Goal: Task Accomplishment & Management: Complete application form

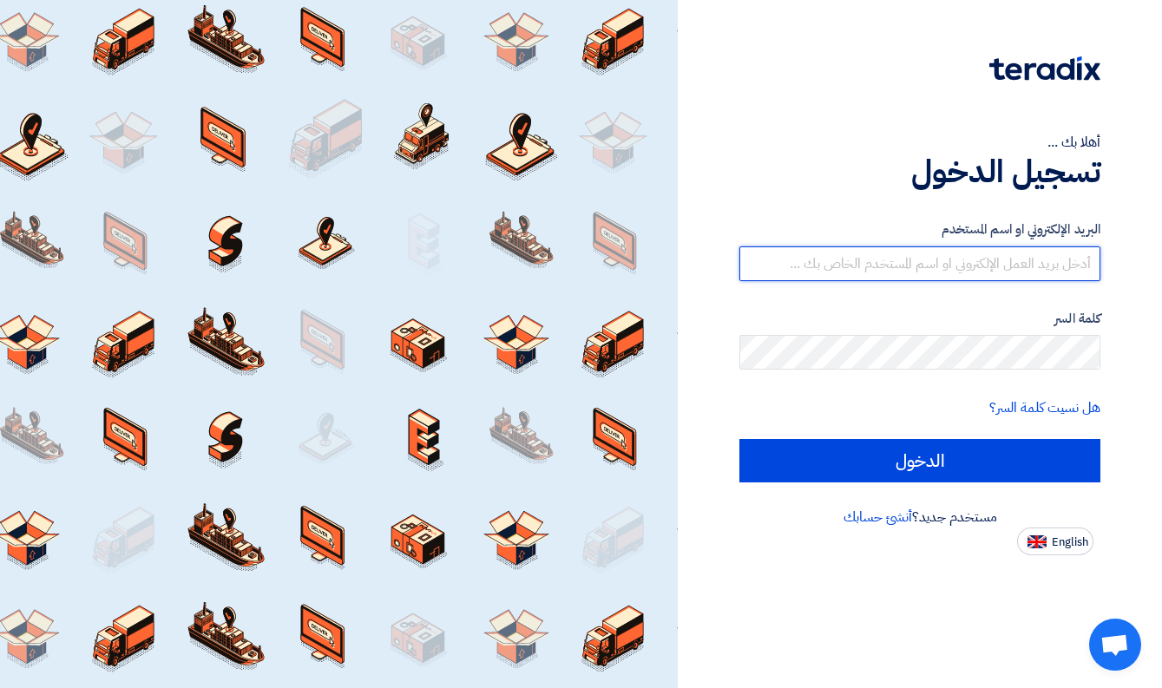
type input "[EMAIL_ADDRESS][DOMAIN_NAME]"
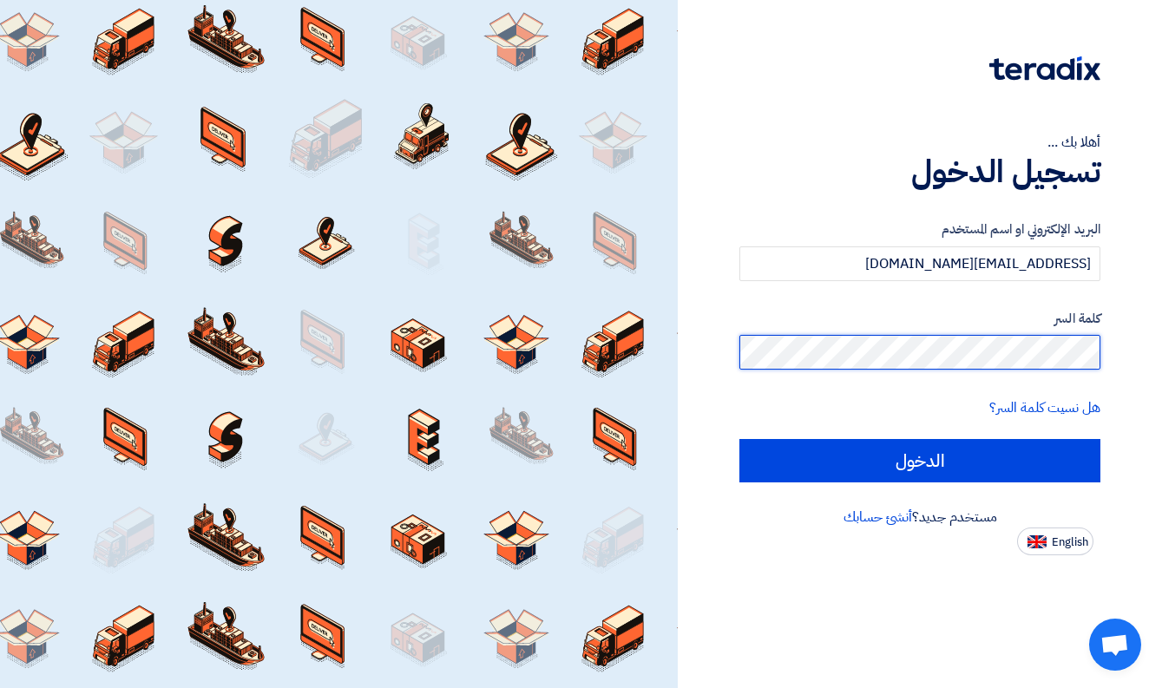
click at [920, 460] on input "الدخول" at bounding box center [919, 460] width 361 height 43
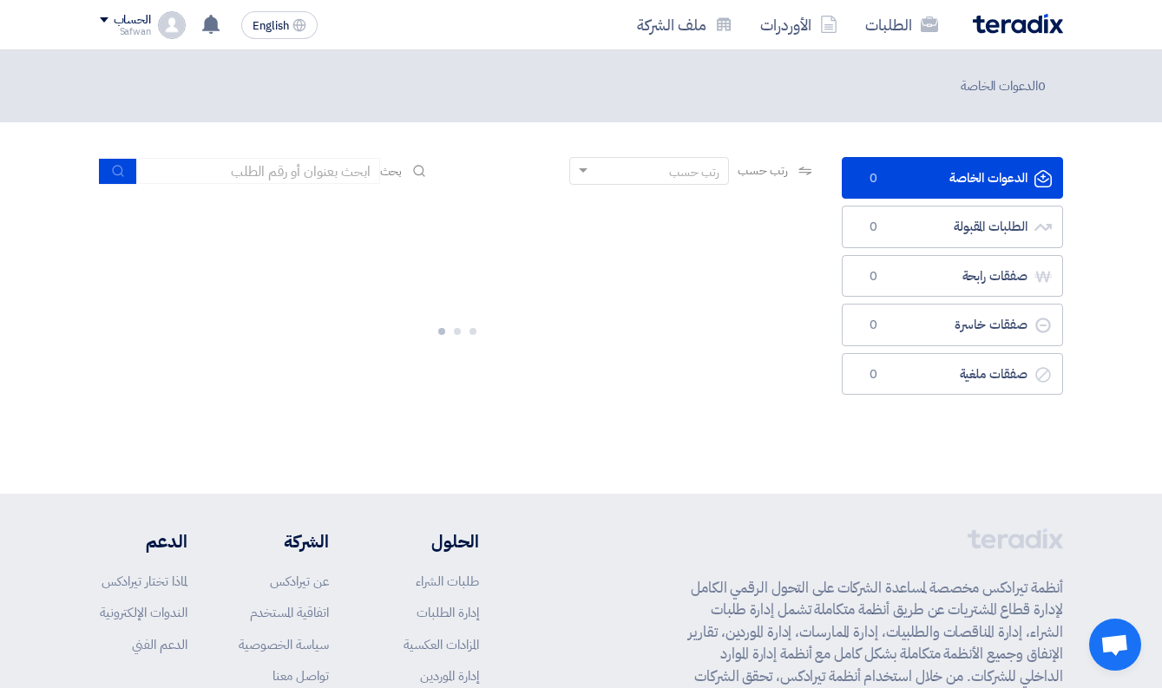
scroll to position [214, 0]
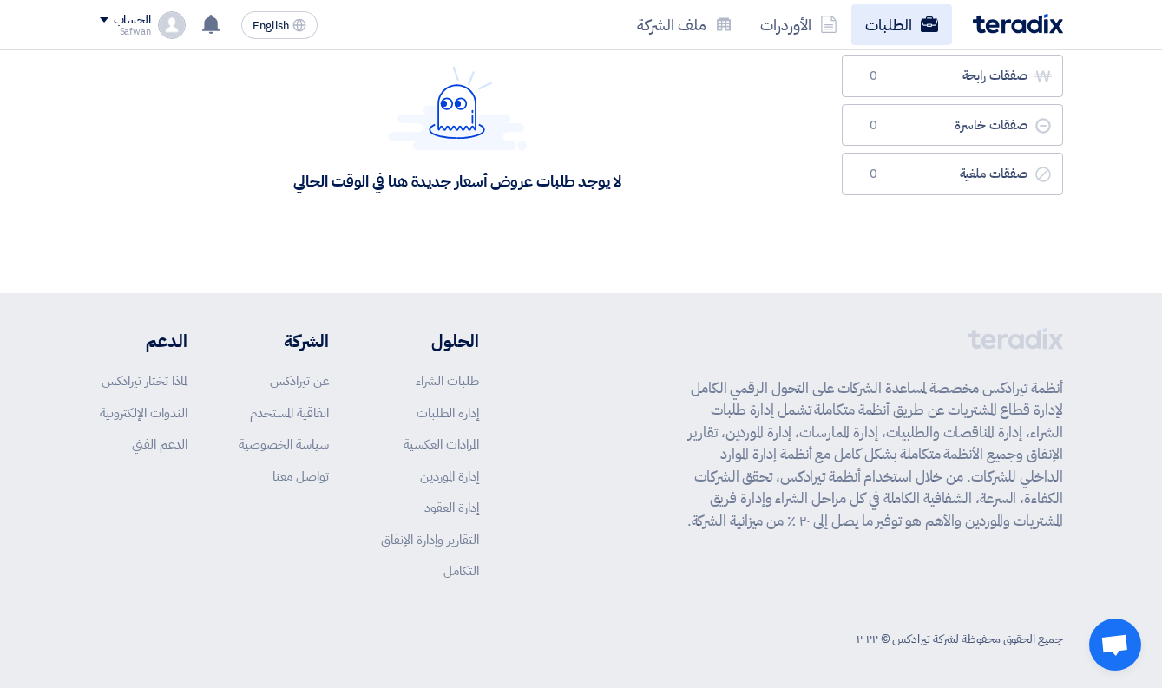
click at [904, 39] on link "الطلبات" at bounding box center [901, 24] width 101 height 41
click at [904, 27] on link "الطلبات" at bounding box center [901, 24] width 101 height 41
click at [829, 23] on icon at bounding box center [828, 24] width 17 height 17
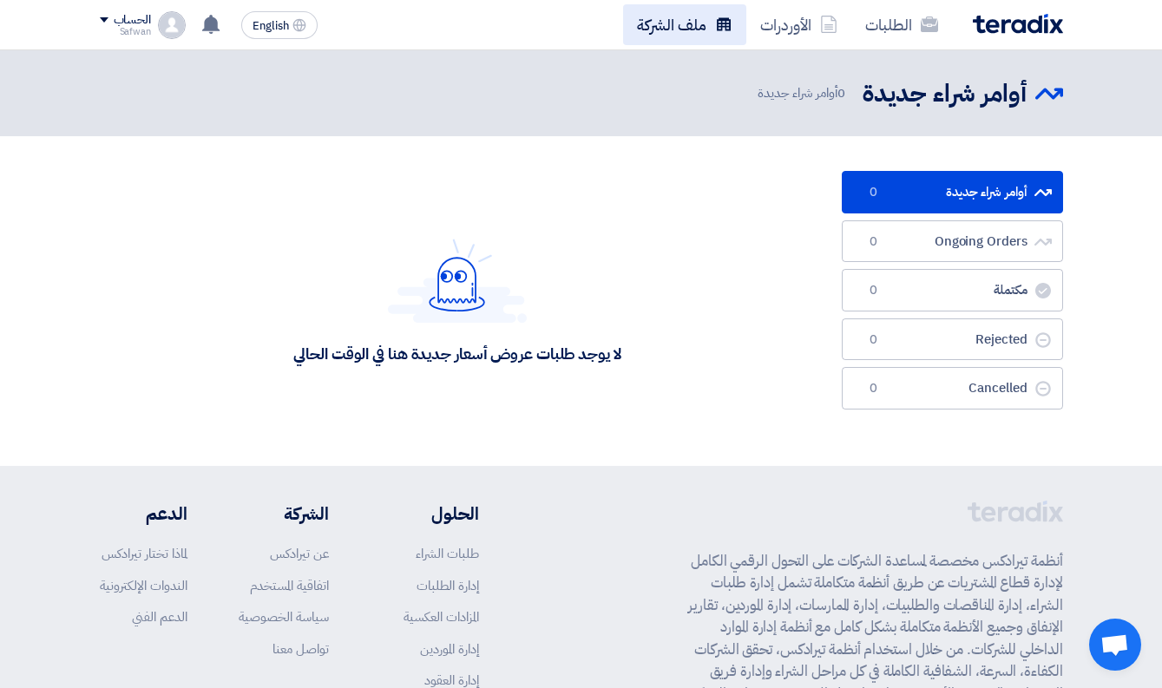
click at [706, 20] on link "ملف الشركة" at bounding box center [684, 24] width 123 height 41
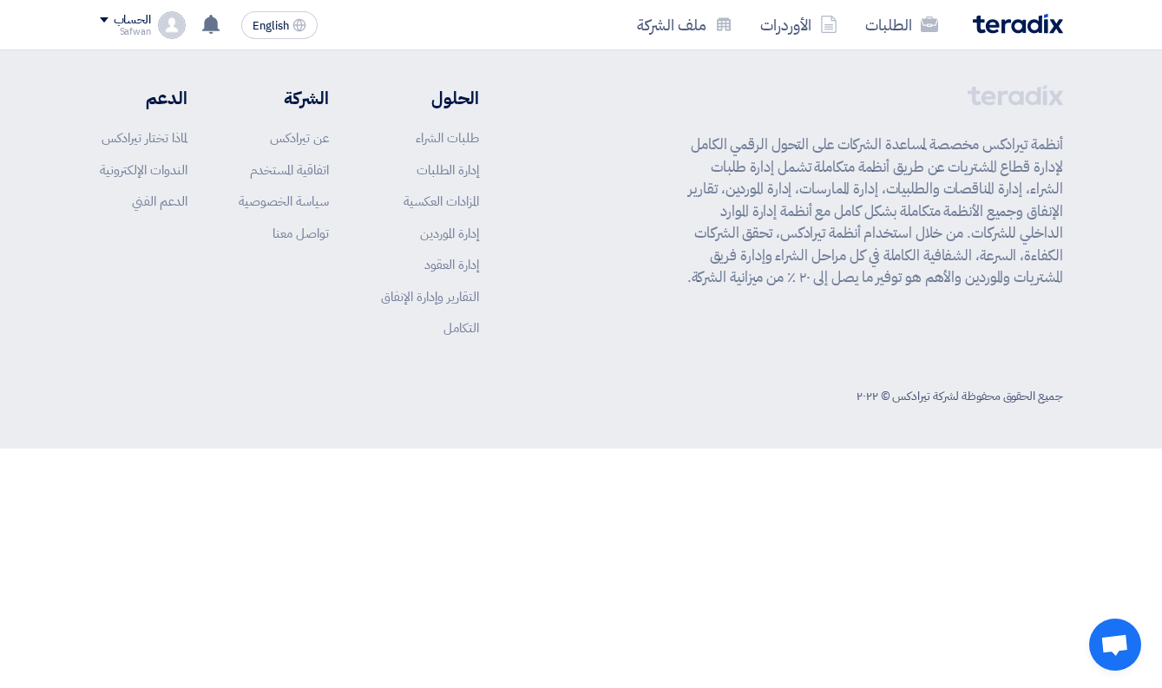
click at [996, 21] on img at bounding box center [1018, 24] width 90 height 20
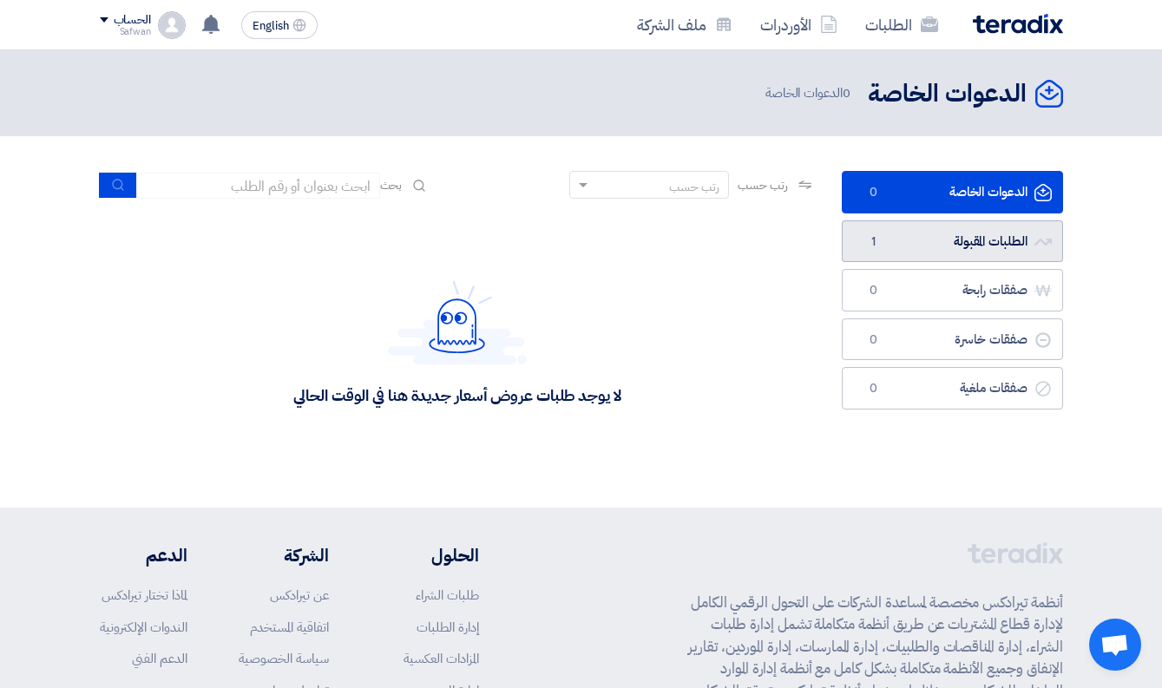
click at [940, 247] on link "الطلبات المقبولة الطلبات المقبولة 1" at bounding box center [952, 241] width 221 height 43
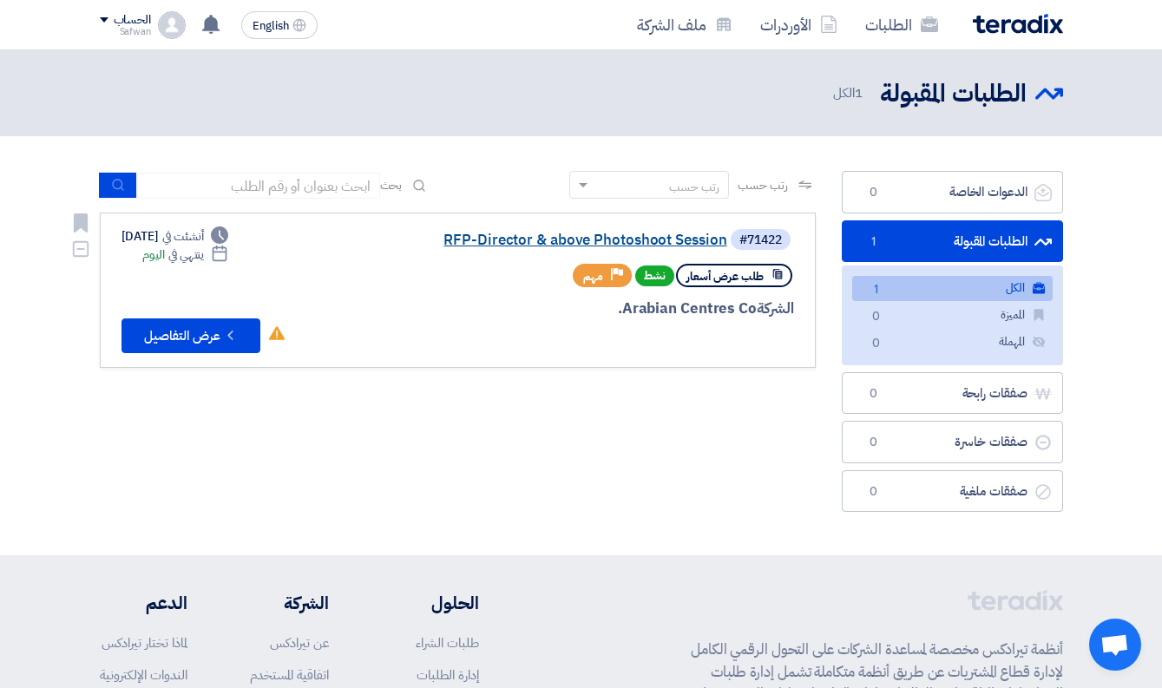
click at [632, 240] on link "RFP-Director & above Photoshoot Session" at bounding box center [553, 241] width 347 height 16
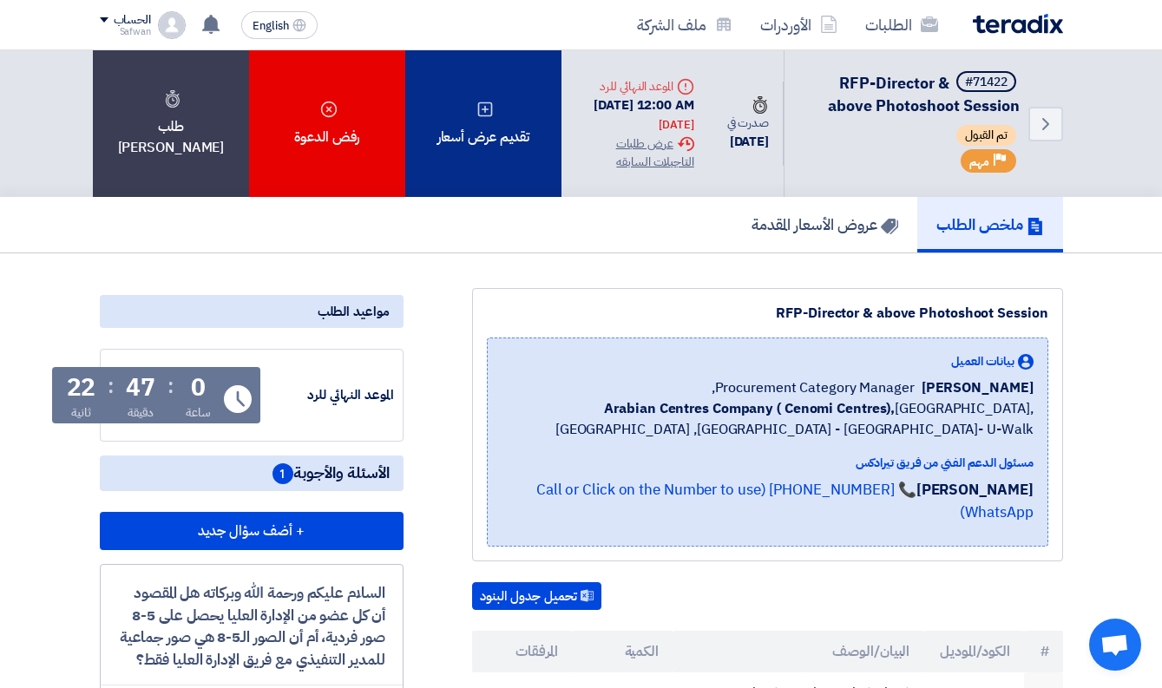
click at [479, 167] on div "تقديم عرض أسعار" at bounding box center [483, 123] width 156 height 147
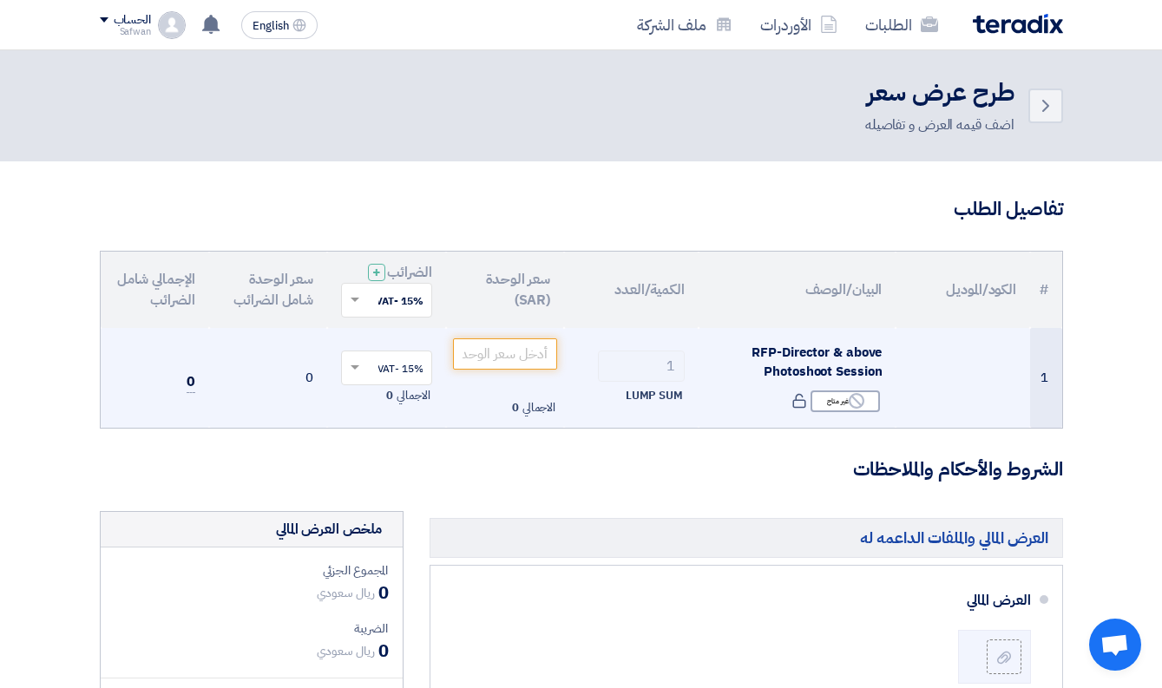
scroll to position [224, 0]
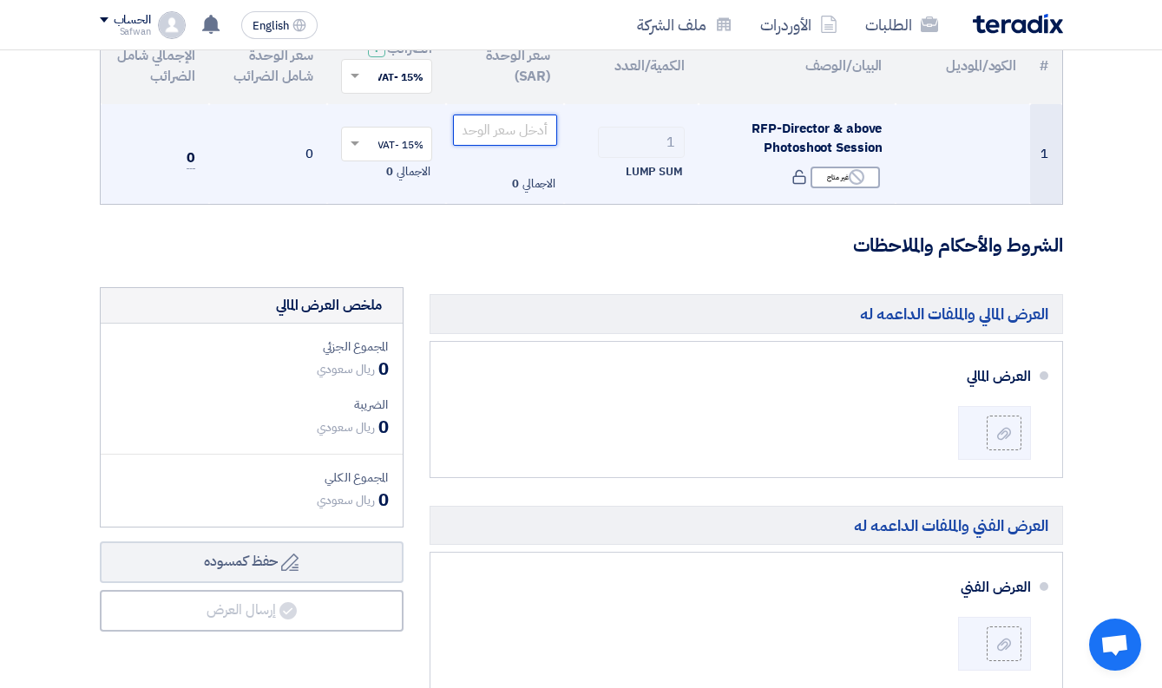
click at [519, 126] on input "number" at bounding box center [505, 130] width 105 height 31
click at [471, 191] on div "الاجمالي 0" at bounding box center [505, 184] width 105 height 21
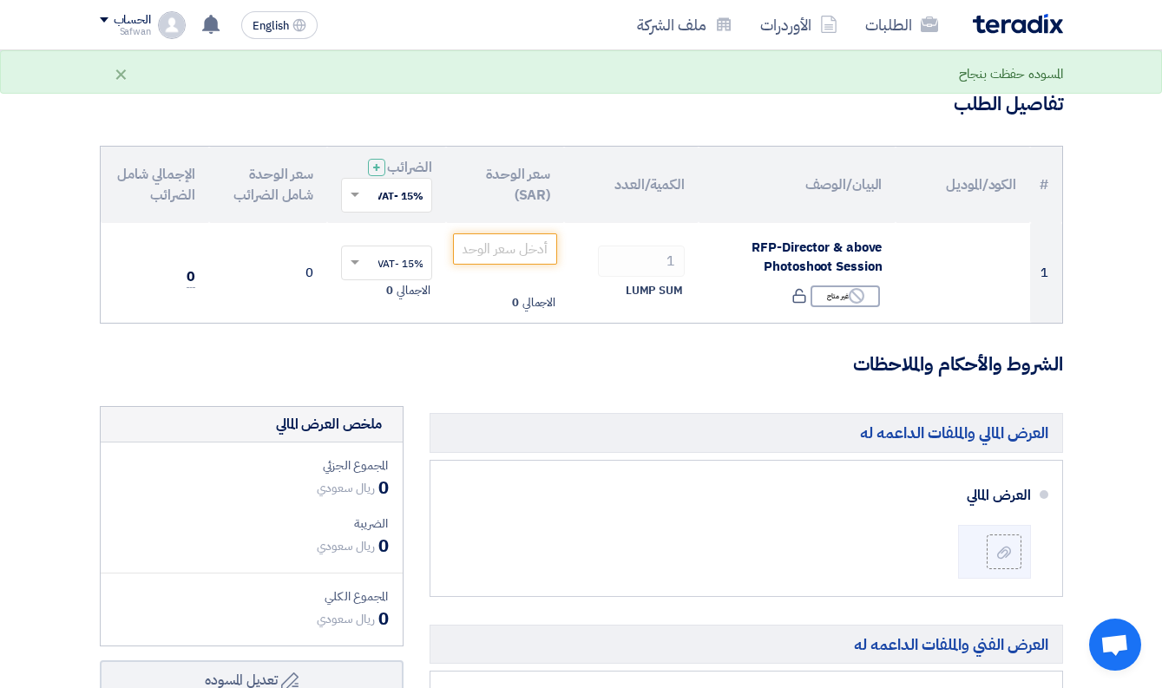
click at [500, 204] on th "سعر الوحدة (SAR)" at bounding box center [505, 185] width 119 height 76
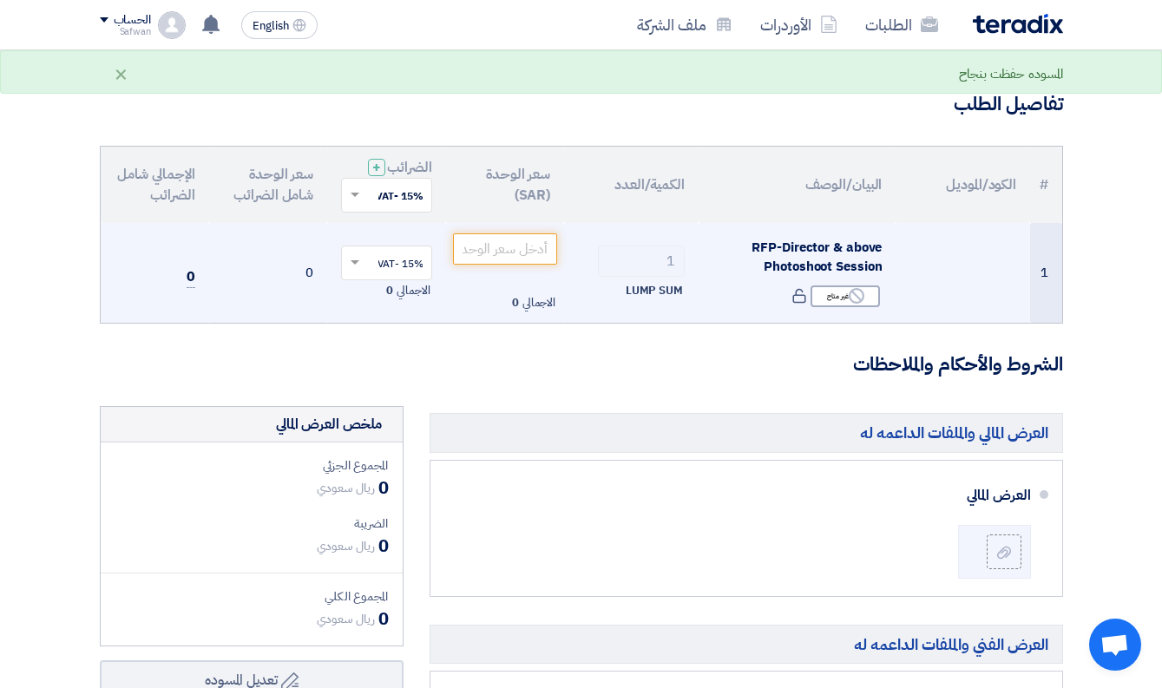
click at [456, 306] on div "الاجمالي 0" at bounding box center [505, 302] width 105 height 21
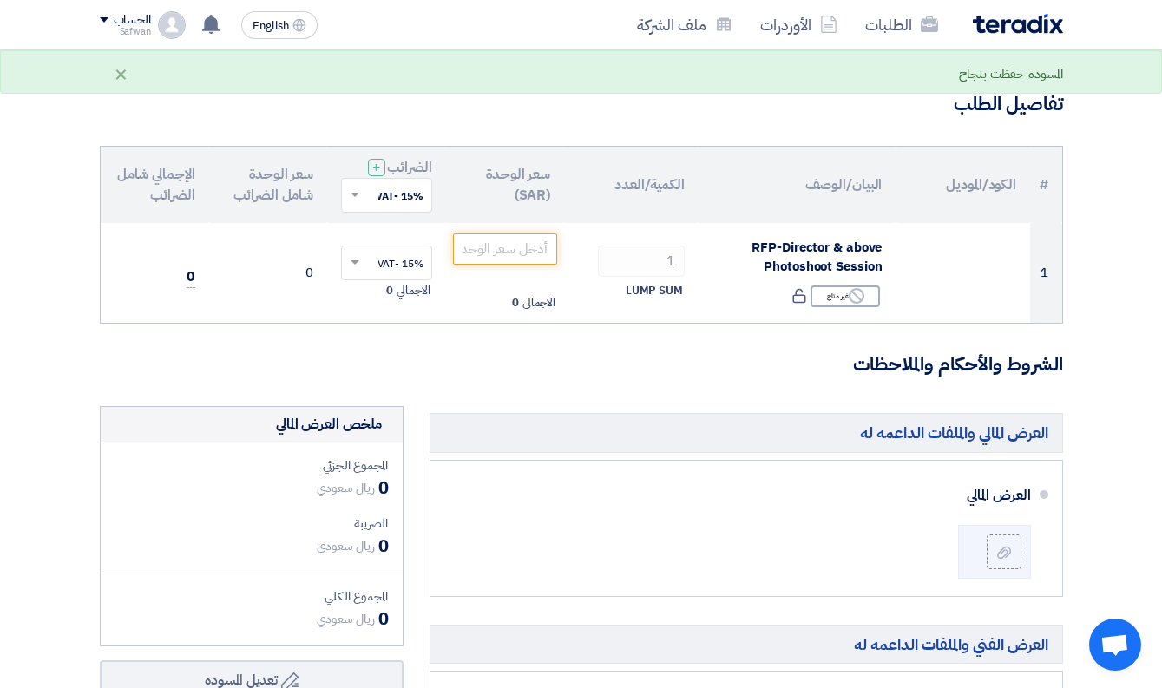
click at [405, 193] on input "text" at bounding box center [396, 196] width 56 height 29
click at [410, 218] on div "15% -VAT" at bounding box center [386, 227] width 89 height 29
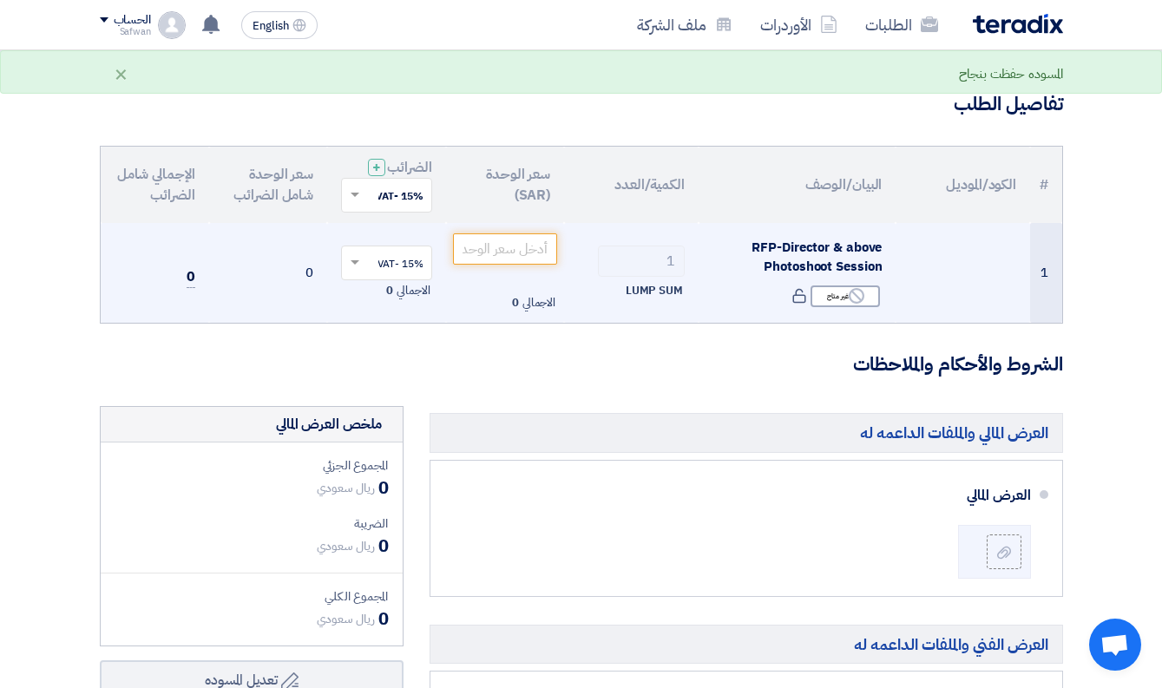
click at [407, 257] on input "text" at bounding box center [396, 264] width 56 height 29
click at [400, 293] on span "15% -VAT" at bounding box center [400, 295] width 46 height 16
click at [540, 372] on h3 "الشروط والأحكام والملاحظات" at bounding box center [581, 364] width 963 height 27
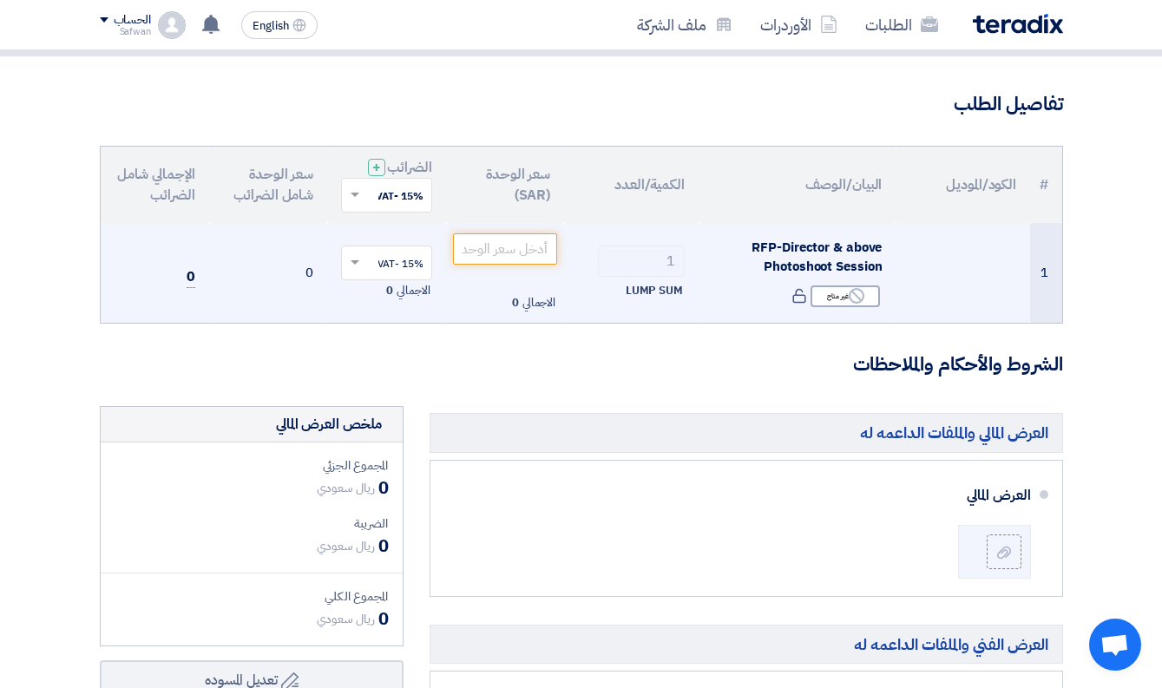
click at [299, 259] on td "0" at bounding box center [268, 273] width 119 height 101
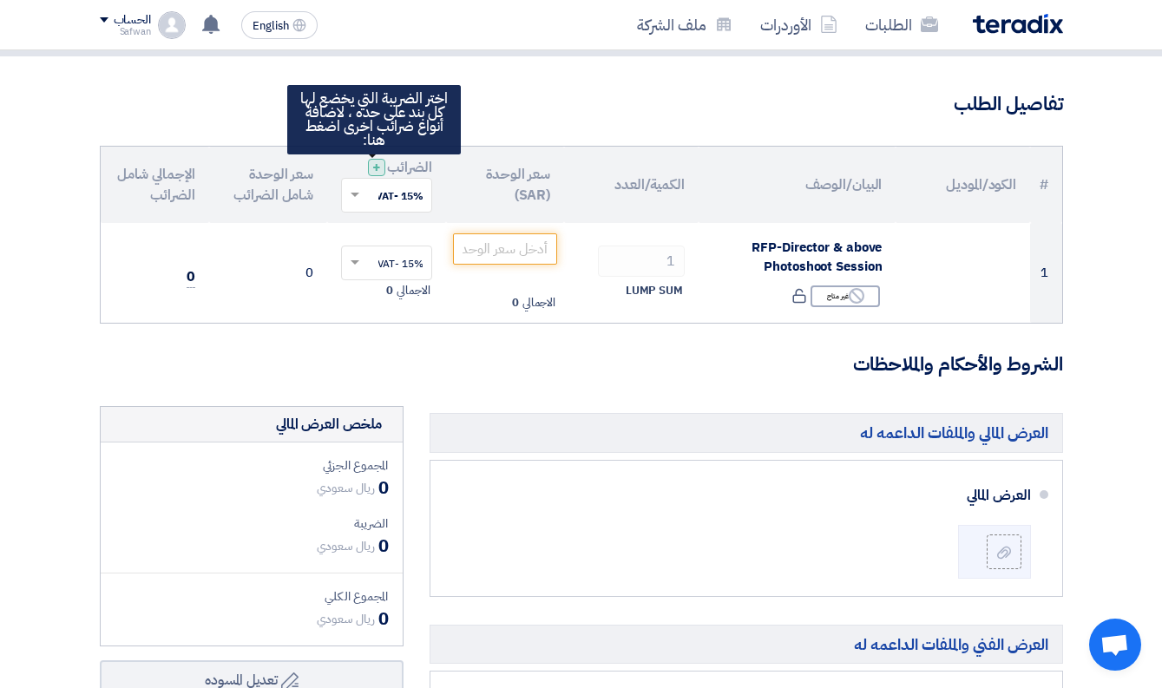
click at [376, 167] on span "+" at bounding box center [376, 167] width 9 height 21
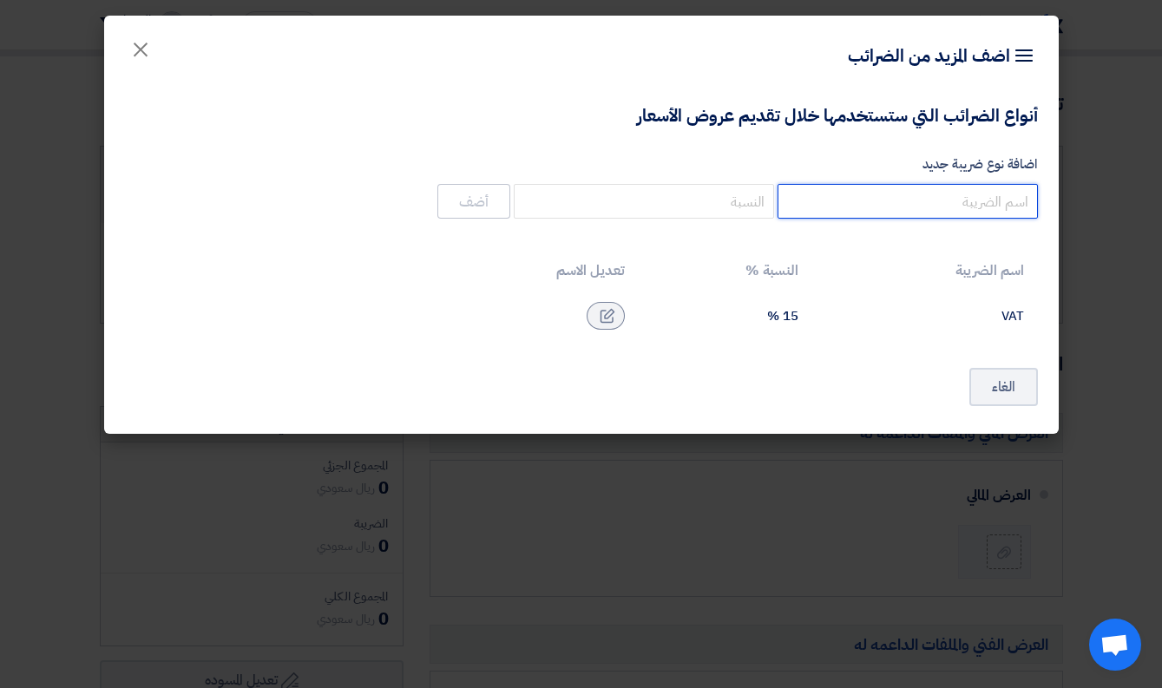
click at [919, 201] on input "اضافة نوع ضريبة جديد" at bounding box center [907, 201] width 260 height 35
click at [138, 57] on span "×" at bounding box center [140, 49] width 21 height 52
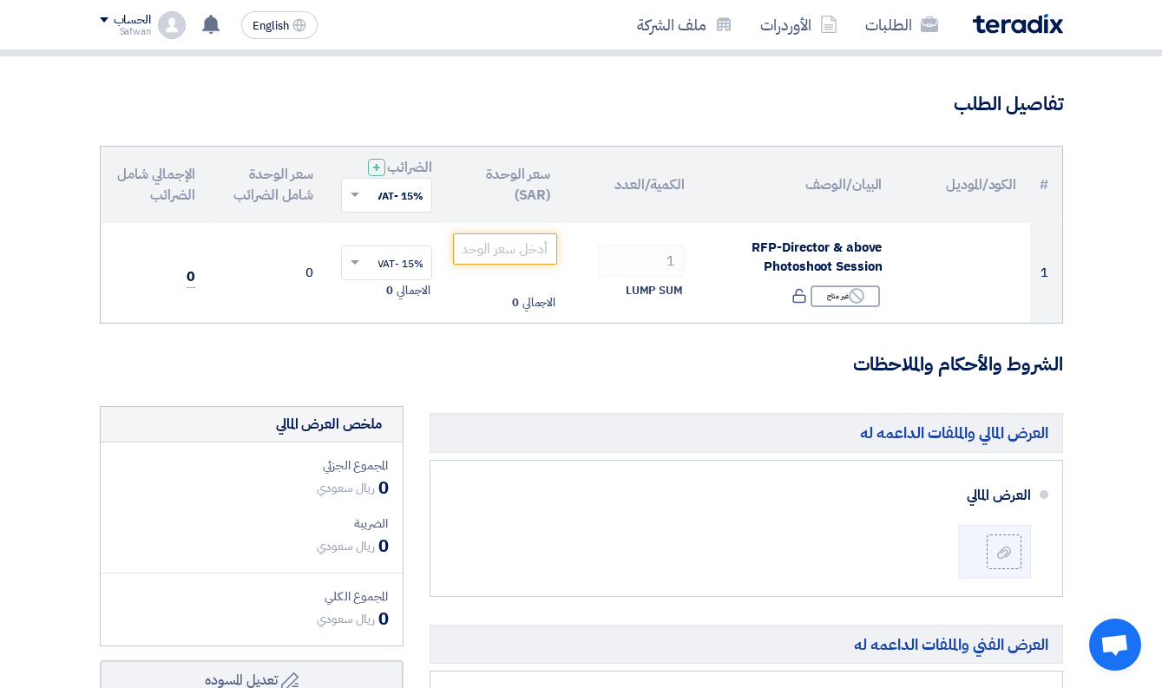
click at [403, 261] on input "text" at bounding box center [396, 264] width 56 height 29
click at [403, 295] on span "15% -VAT" at bounding box center [400, 295] width 46 height 16
click at [416, 305] on td "15% -VAT × الاجمالي 0" at bounding box center [386, 273] width 119 height 101
click at [527, 252] on input "number" at bounding box center [505, 248] width 105 height 31
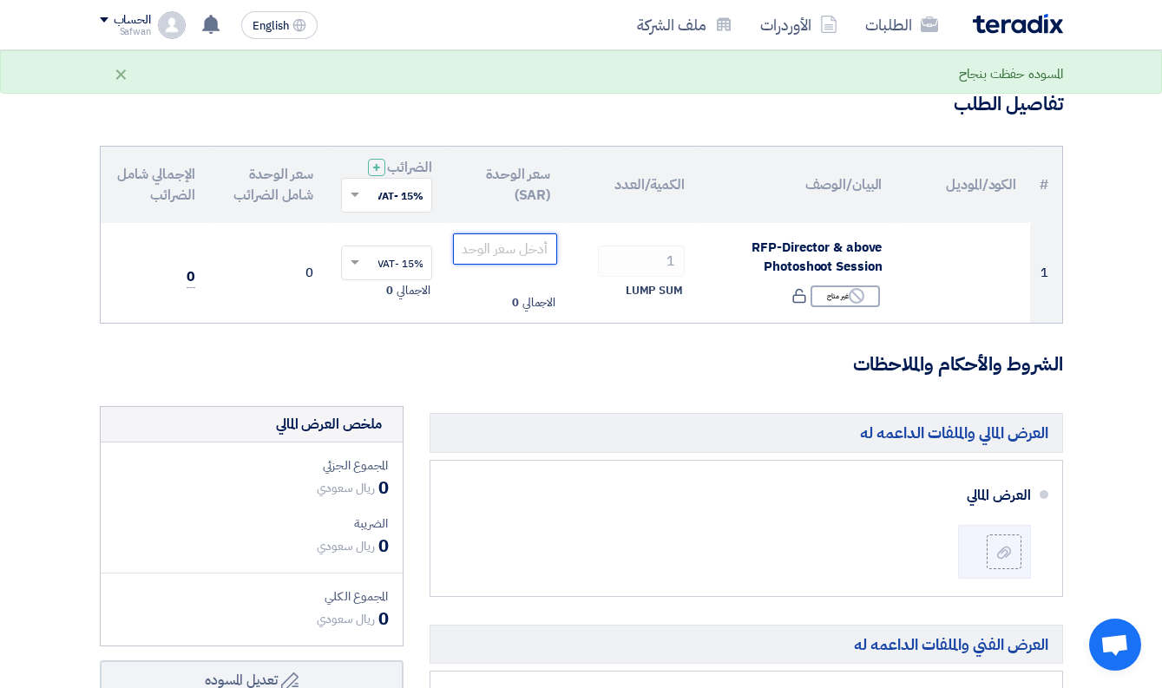
click at [614, 247] on tr "1 RFP-Director & above Photoshoot Session Reject غير متاح 1" at bounding box center [581, 273] width 961 height 101
click at [569, 306] on td "1 LUMP SUM" at bounding box center [631, 273] width 134 height 101
click at [522, 248] on input "number" at bounding box center [505, 248] width 105 height 31
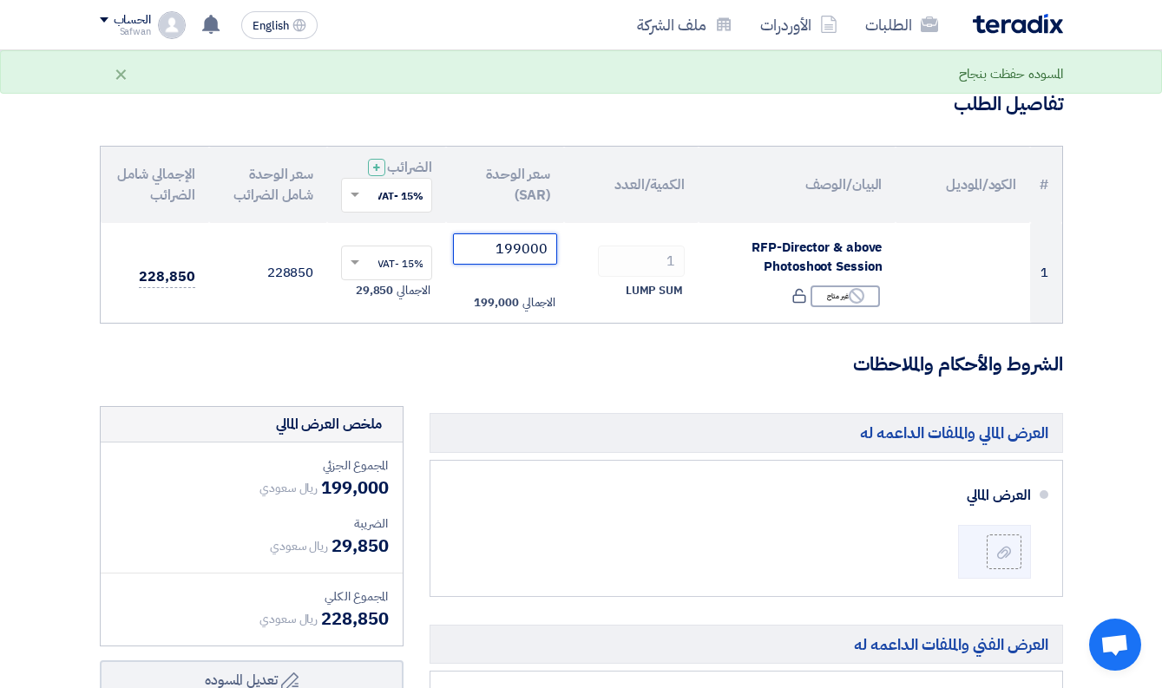
type input "199000"
click at [569, 306] on td "1 LUMP SUM" at bounding box center [631, 273] width 134 height 101
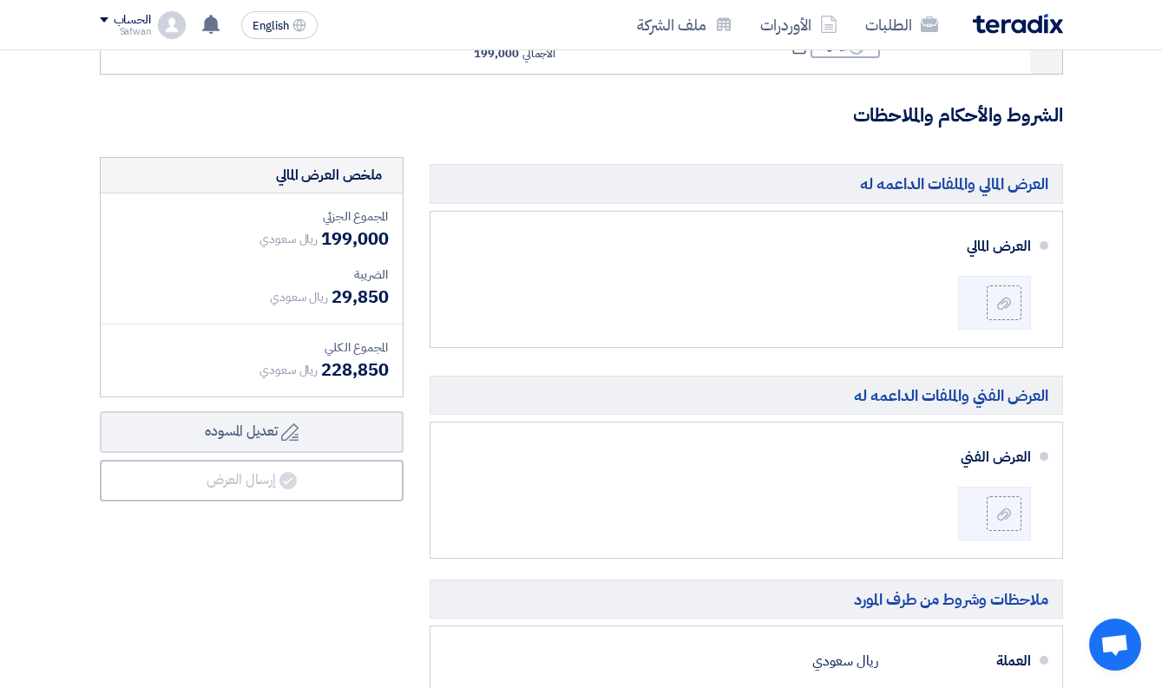
scroll to position [344, 0]
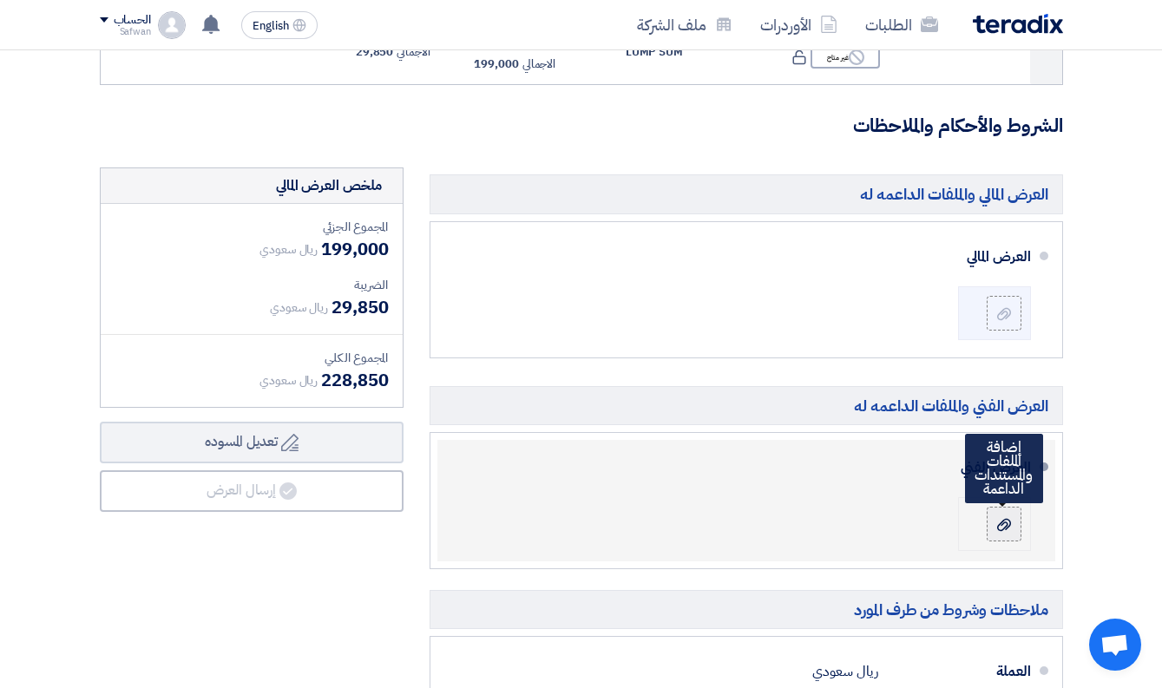
click at [993, 519] on div at bounding box center [1003, 523] width 21 height 17
click at [0, 0] on input "file" at bounding box center [0, 0] width 0 height 0
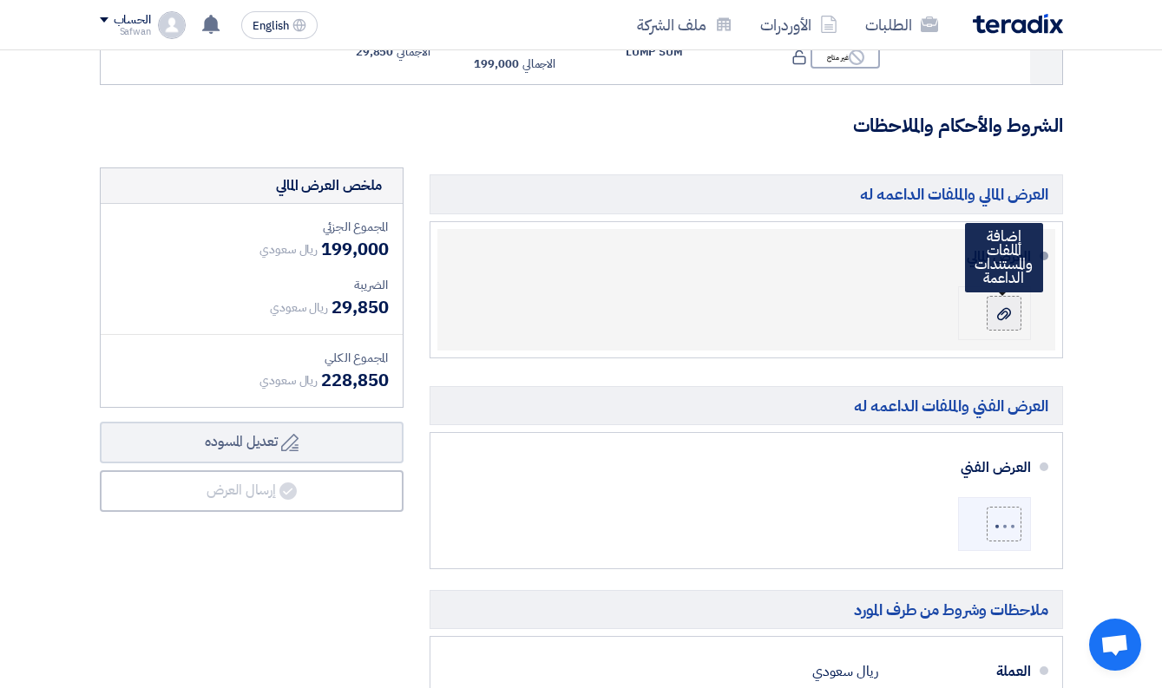
click at [999, 315] on icon at bounding box center [1004, 314] width 14 height 14
click at [0, 0] on input "file" at bounding box center [0, 0] width 0 height 0
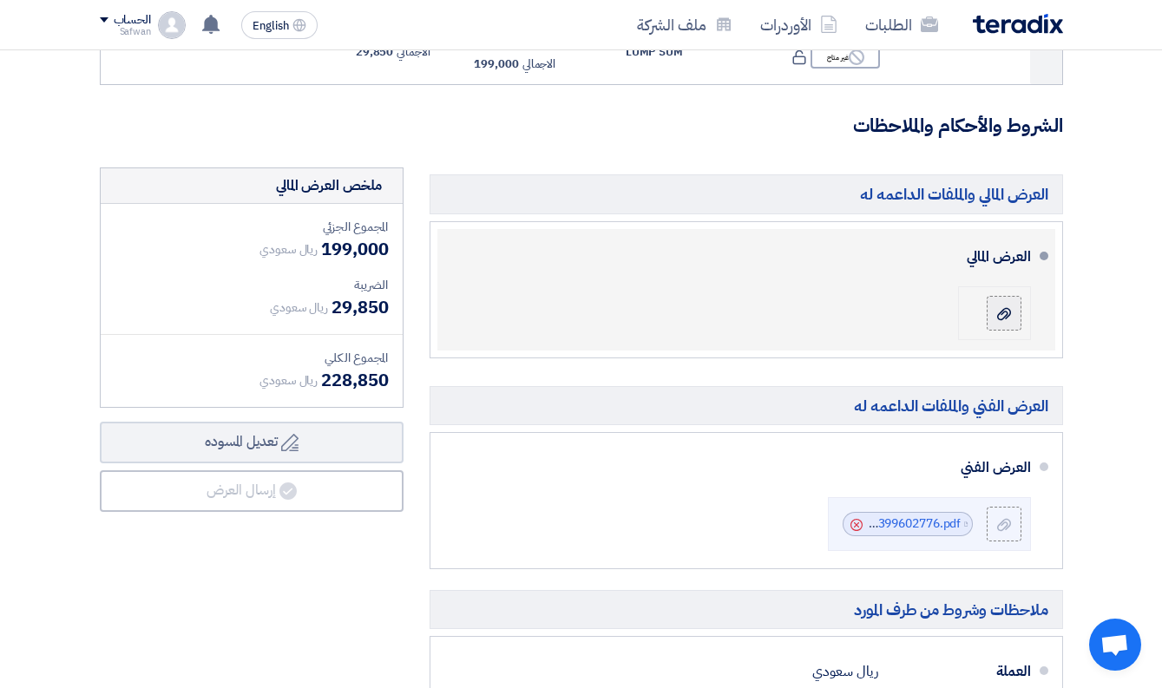
click at [1011, 309] on div at bounding box center [1003, 313] width 21 height 17
click at [0, 0] on input "file" at bounding box center [0, 0] width 0 height 0
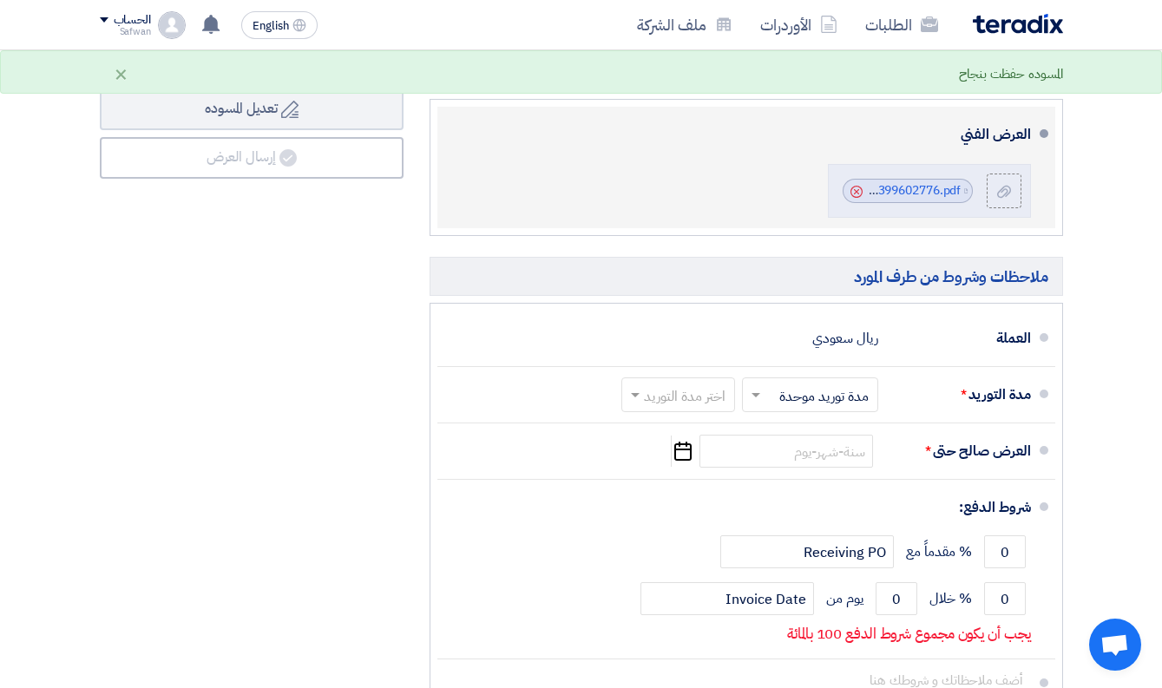
scroll to position [688, 0]
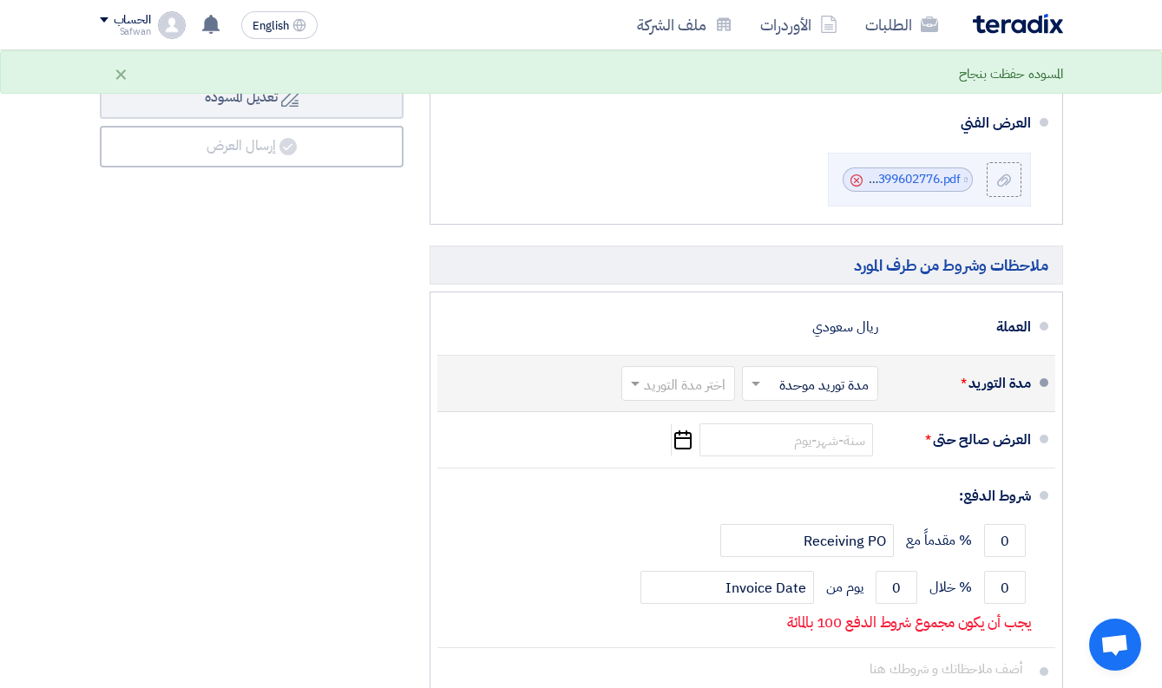
click at [815, 383] on input "text" at bounding box center [807, 385] width 128 height 25
click at [828, 422] on span "مدد توريد متعددة" at bounding box center [825, 420] width 94 height 21
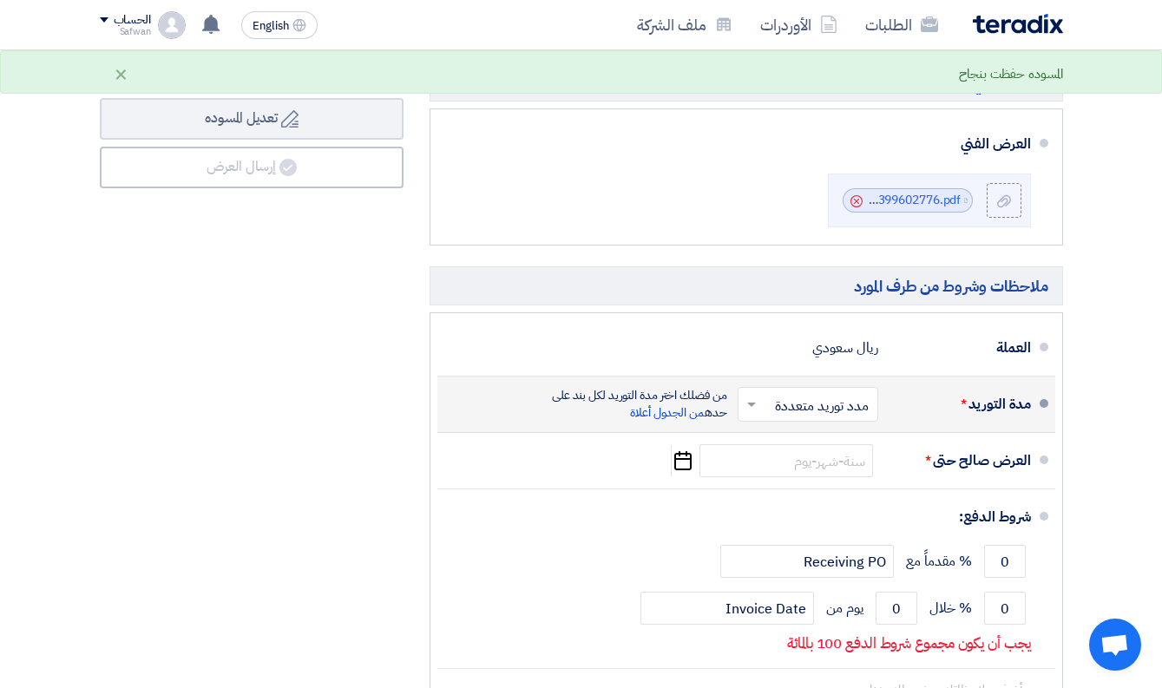
click at [788, 397] on input "text" at bounding box center [804, 406] width 132 height 25
click at [810, 471] on span "مدة توريد موحدة" at bounding box center [827, 473] width 89 height 21
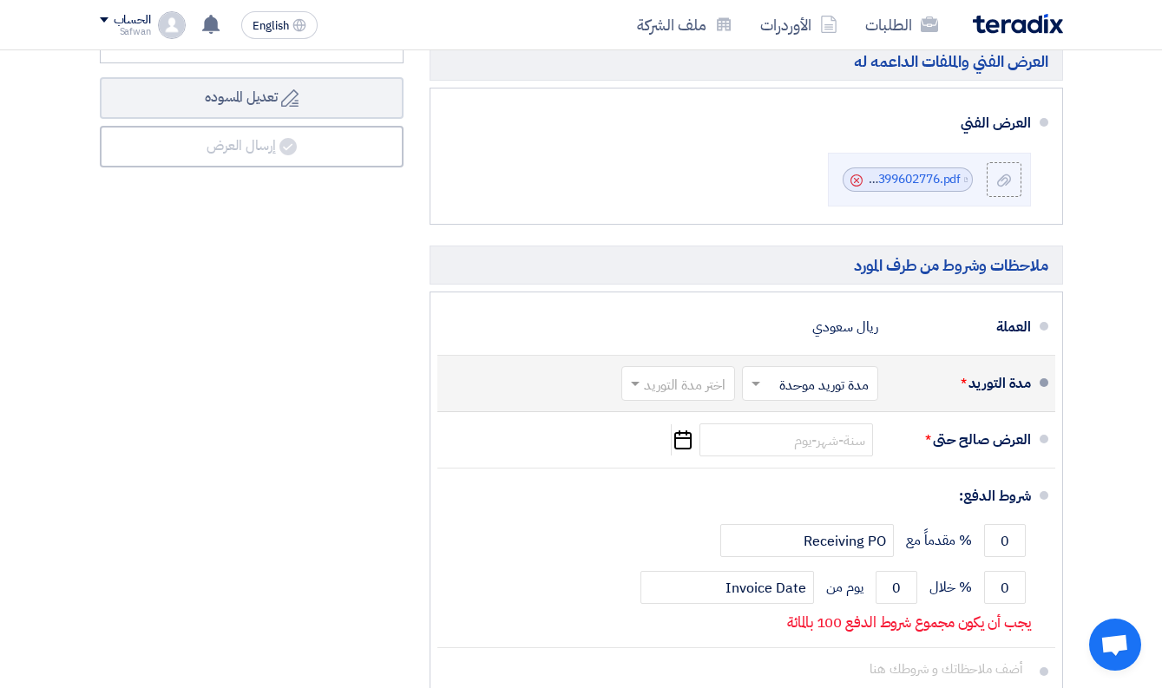
click at [705, 381] on input "text" at bounding box center [674, 385] width 105 height 25
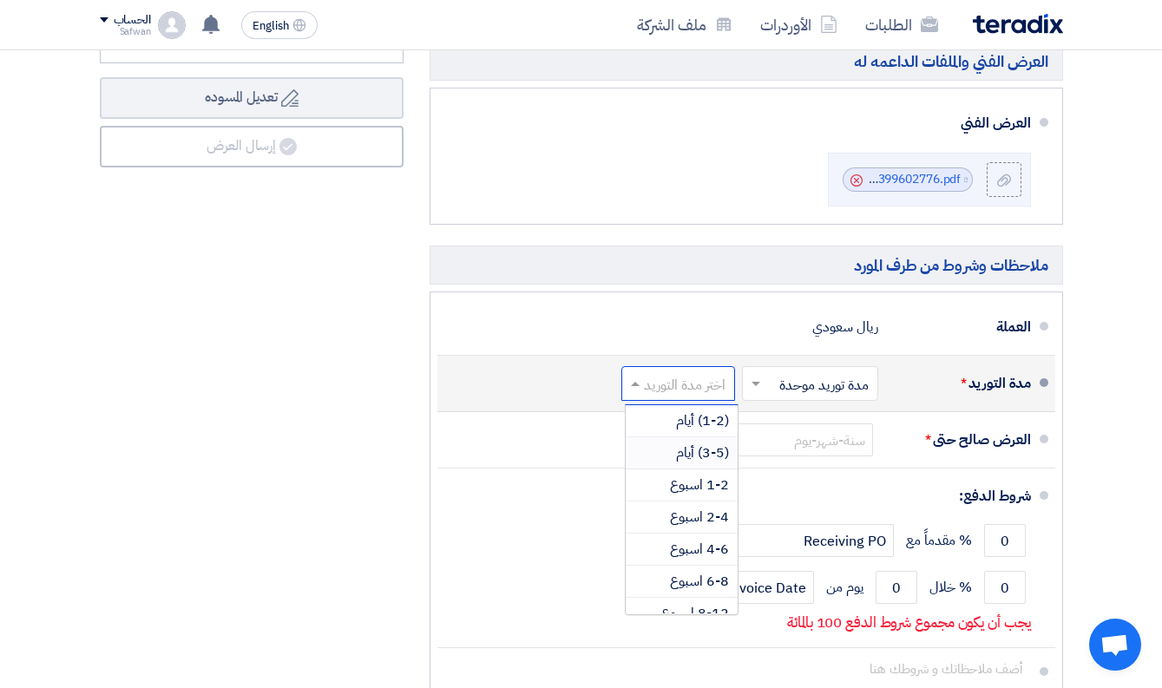
click at [717, 449] on span "(3-5) أيام" at bounding box center [702, 452] width 53 height 21
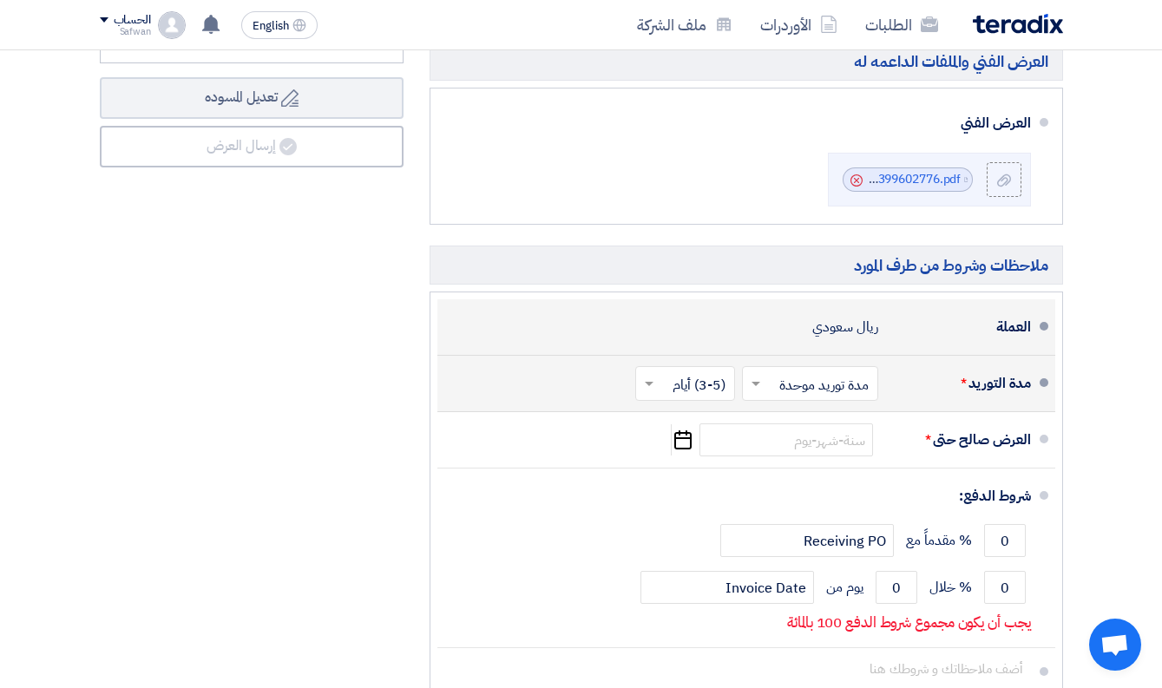
click at [648, 345] on li "العملة ريال سعودي" at bounding box center [746, 327] width 618 height 56
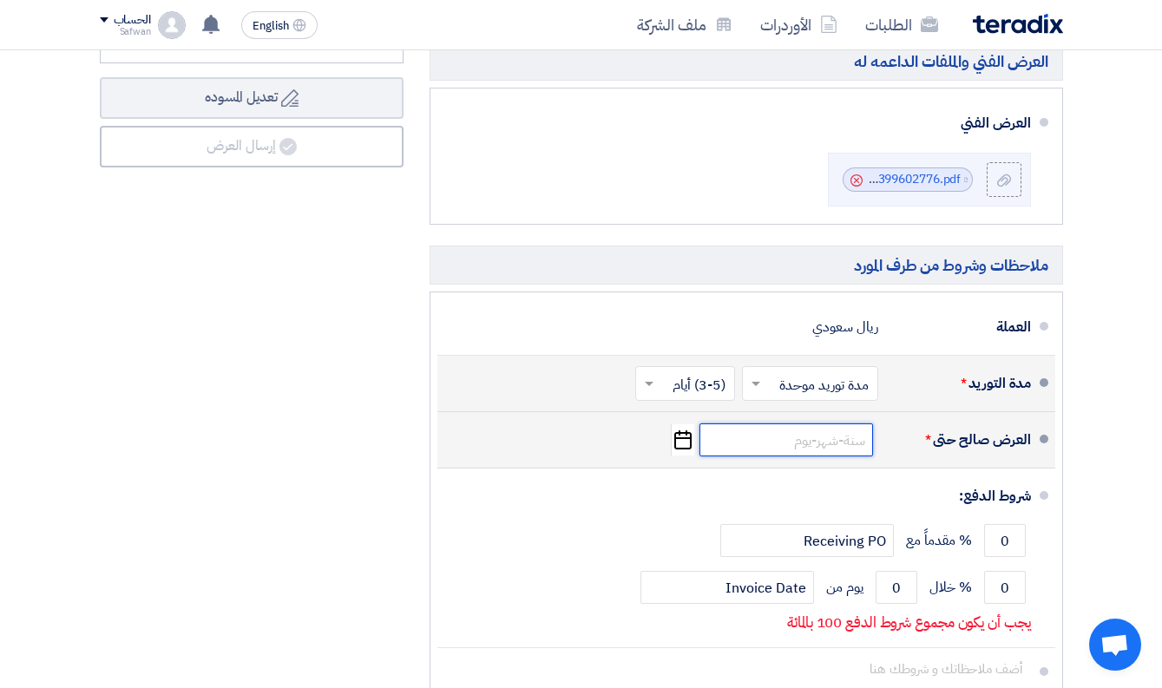
click at [829, 440] on input at bounding box center [786, 439] width 174 height 33
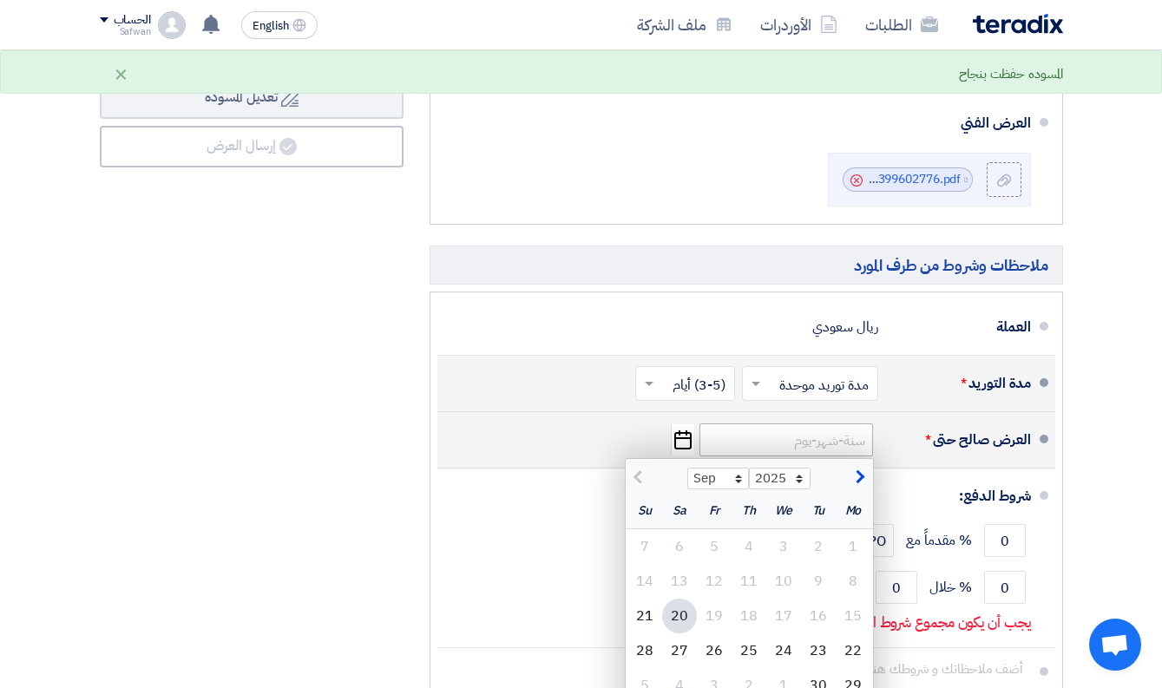
scroll to position [737, 0]
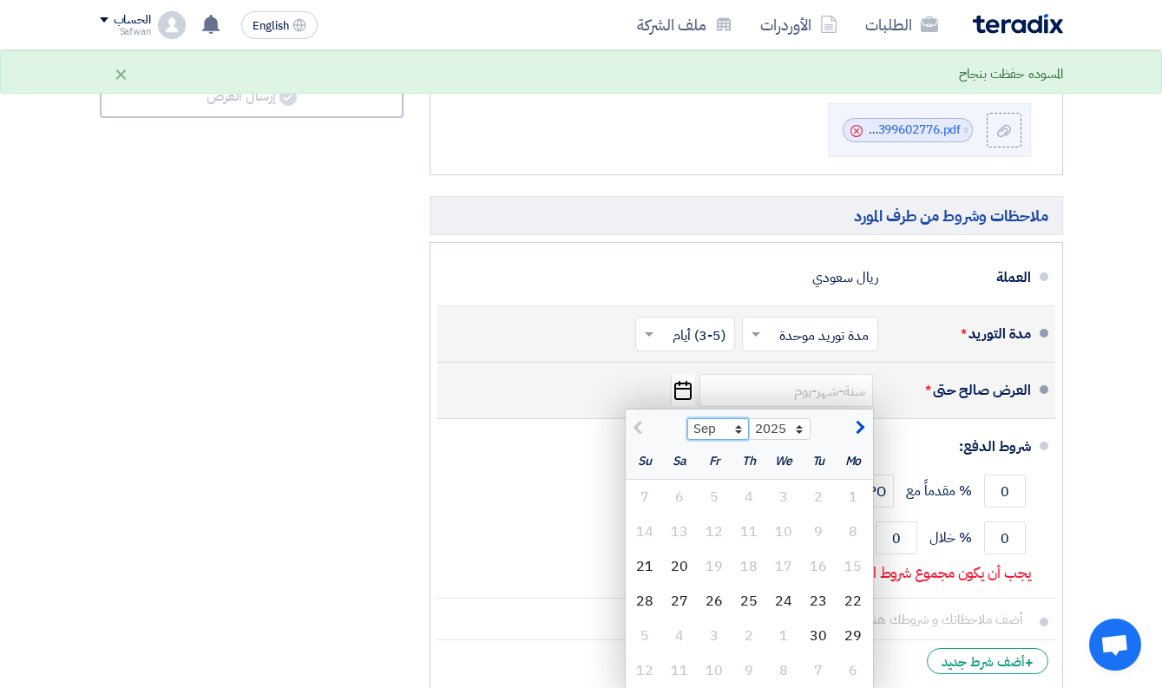
select select "10"
click at [717, 633] on div "31" at bounding box center [714, 636] width 35 height 35
type input "[DATE]"
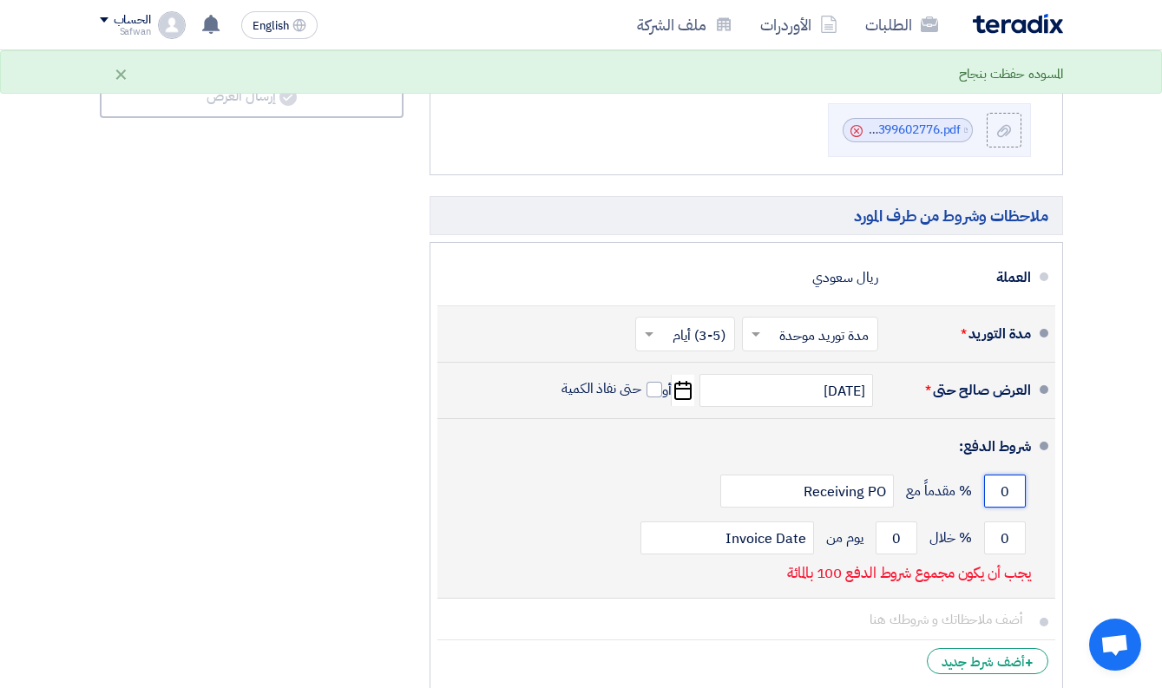
drag, startPoint x: 994, startPoint y: 489, endPoint x: 1038, endPoint y: 489, distance: 44.2
click at [1038, 489] on li "شروط الدفع: 0 % مقدماً مع Receiving PO 0 % خلال 0 Invoice Date" at bounding box center [746, 509] width 618 height 180
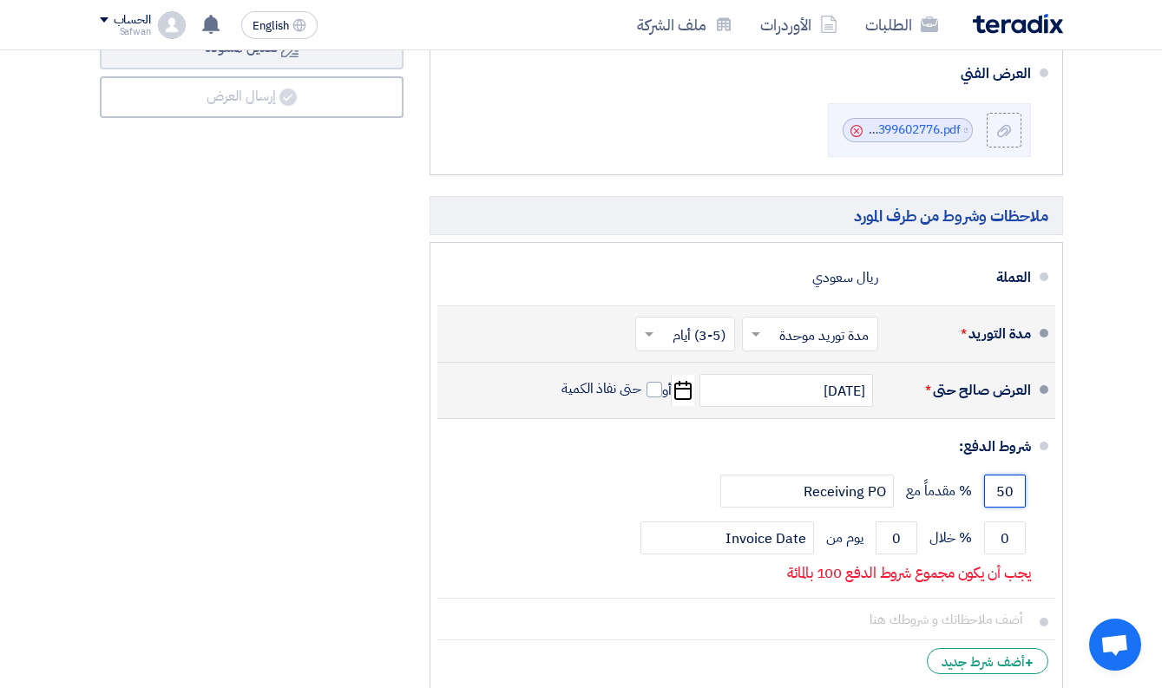
type input "50"
click at [1076, 487] on section "تفاصيل الطلب # الكود/الموديل البيان/الوصف الكمية/العدد سعر الوحدة (SAR) الضرائب…" at bounding box center [581, 89] width 1162 height 1330
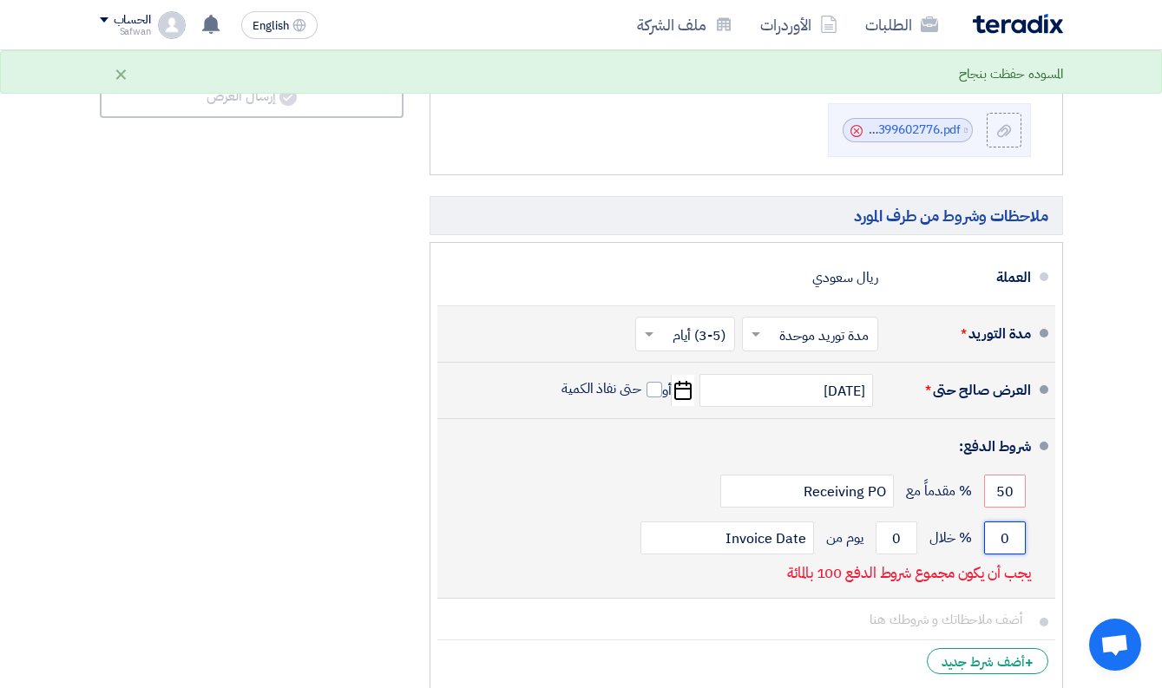
drag, startPoint x: 992, startPoint y: 536, endPoint x: 1032, endPoint y: 537, distance: 39.9
click at [1032, 537] on li "شروط الدفع: 50 % مقدماً مع Receiving PO 0 % خلال 0 Invoice Date" at bounding box center [746, 509] width 618 height 180
type input "50"
drag, startPoint x: 887, startPoint y: 535, endPoint x: 932, endPoint y: 535, distance: 44.2
click at [932, 535] on div "50 % خلال 0 يوم من Invoice Date" at bounding box center [741, 537] width 580 height 47
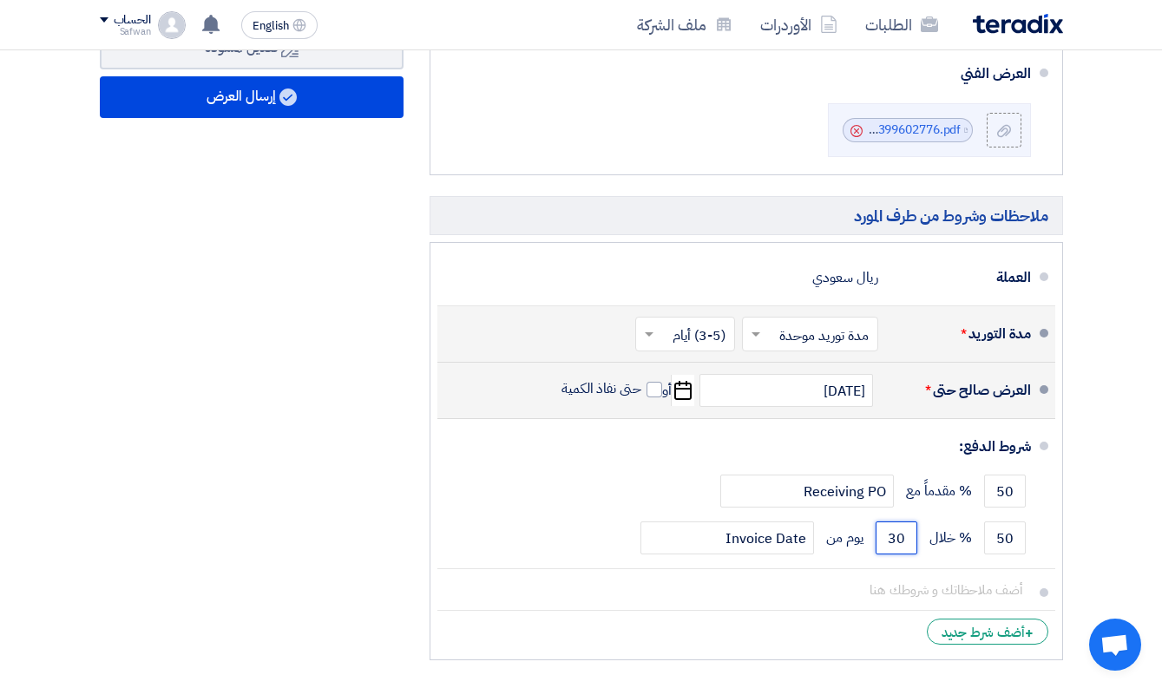
type input "30"
click at [1059, 490] on ul "العملة ريال سعودي مدة التوريد * اختر مدة التوريد × مدة توريد موحدة ×" at bounding box center [745, 451] width 633 height 418
click at [1057, 495] on ul "العملة ريال سعودي مدة التوريد * اختر مدة التوريد × مدة توريد موحدة ×" at bounding box center [745, 451] width 633 height 418
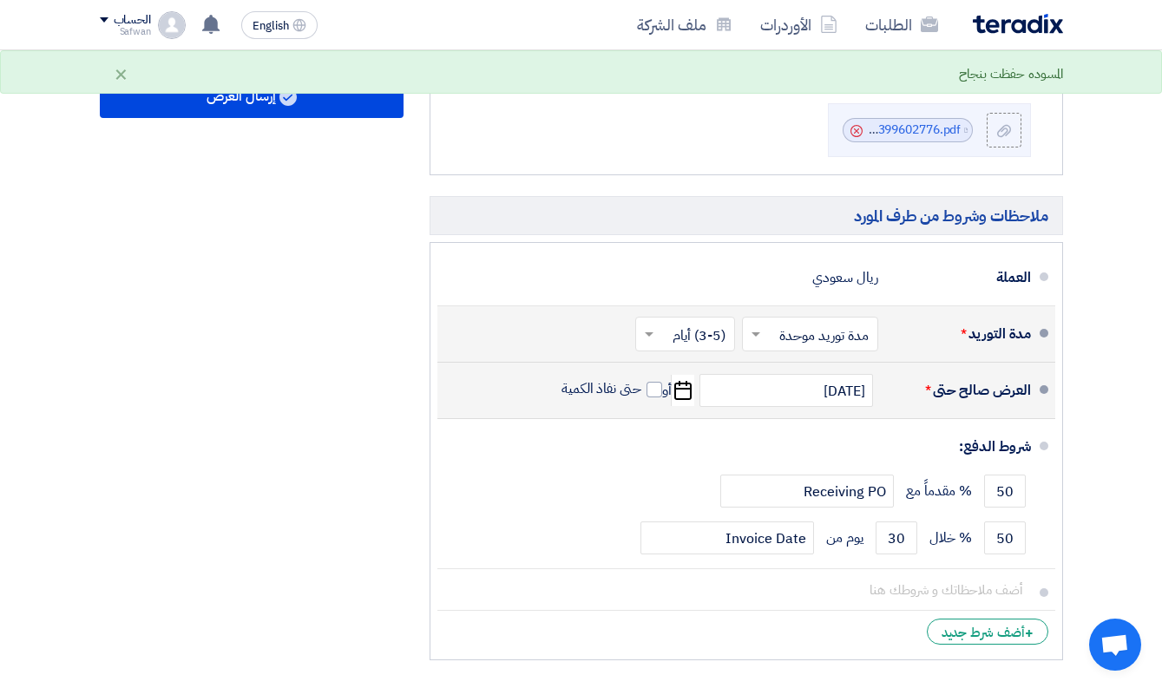
click at [1068, 507] on div "العرض المالي والملفات الداعمه له العرض المالي File Cancel" at bounding box center [745, 221] width 659 height 895
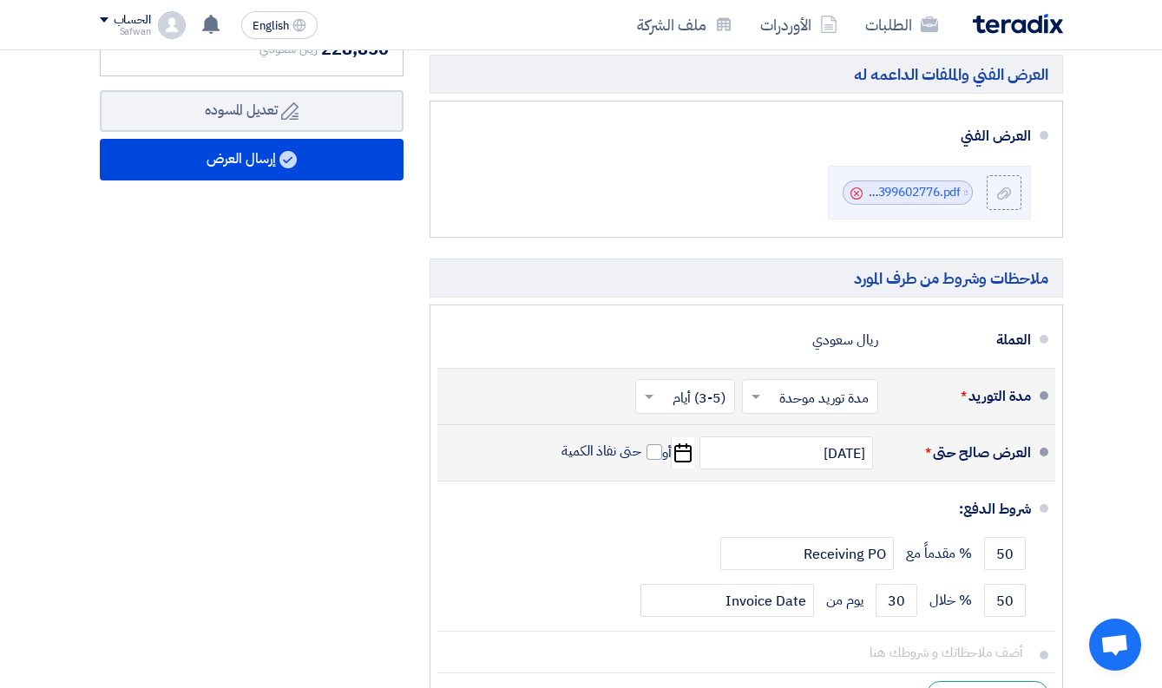
scroll to position [670, 0]
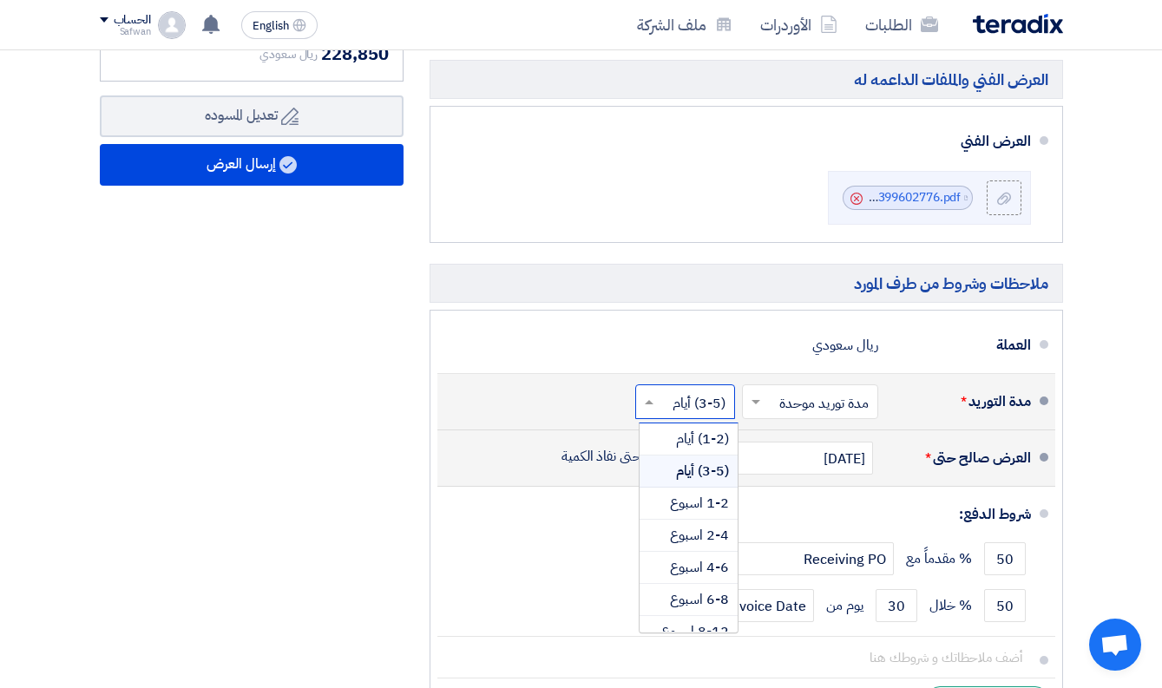
click at [710, 396] on input "text" at bounding box center [681, 403] width 91 height 25
click at [724, 498] on span "1-2 اسبوع" at bounding box center [699, 503] width 59 height 21
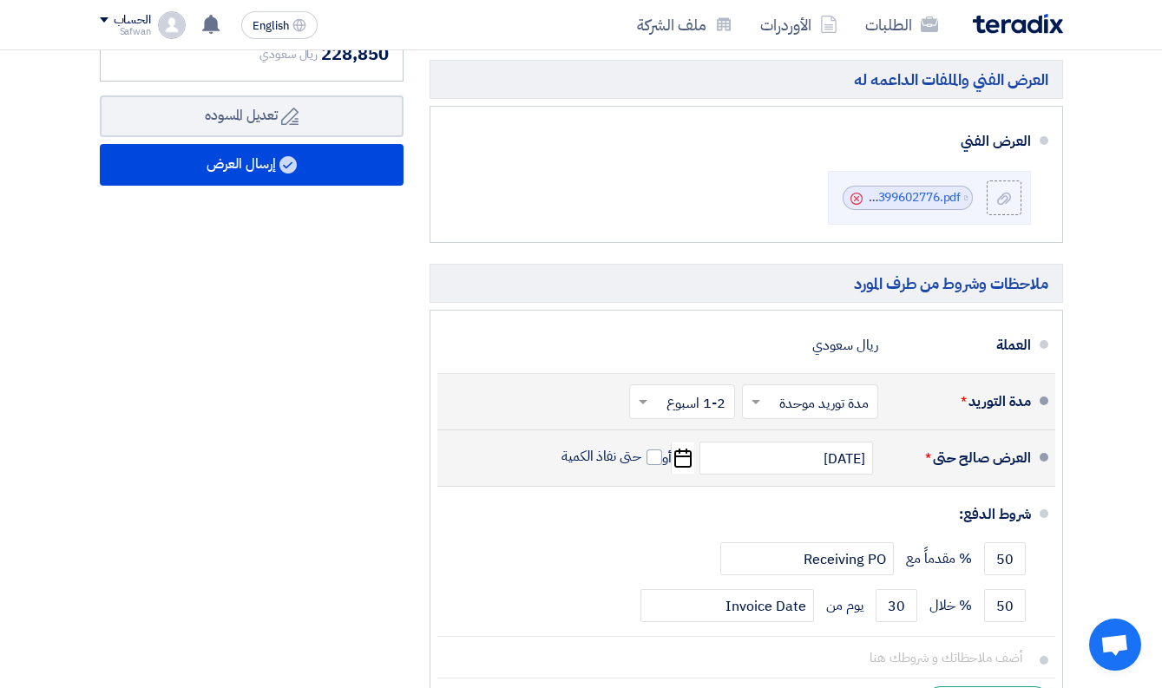
click at [1100, 447] on section "تفاصيل الطلب # الكود/الموديل البيان/الوصف الكمية/العدد سعر الوحدة (SAR) الضرائب…" at bounding box center [581, 142] width 1162 height 1300
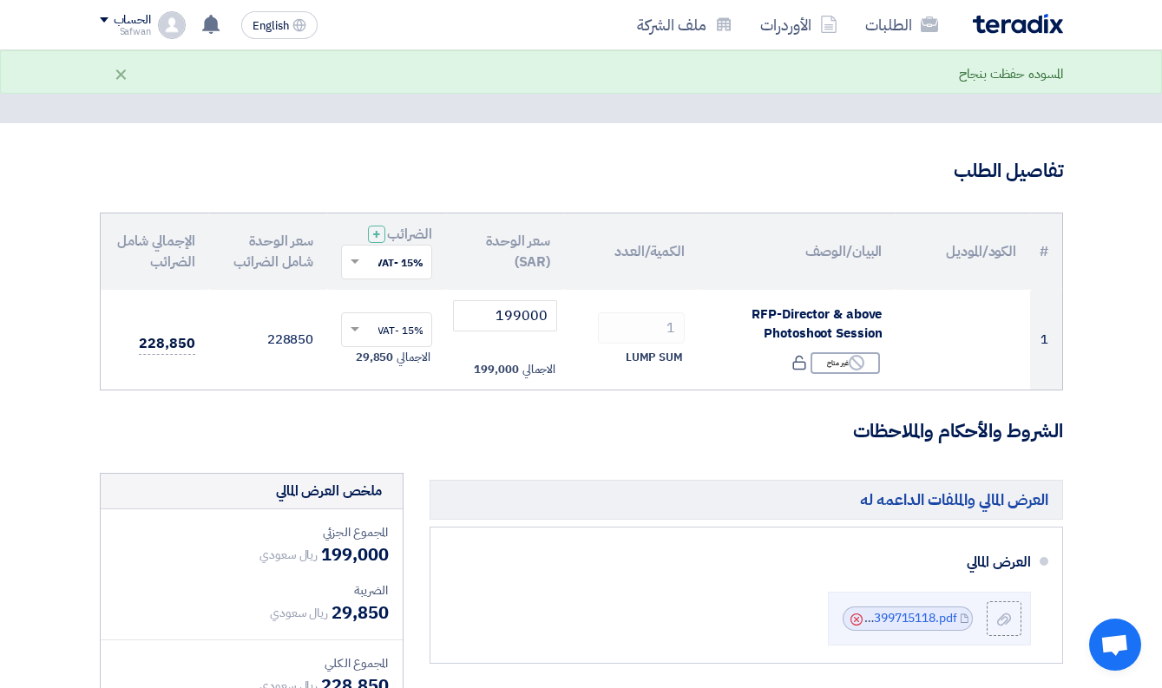
scroll to position [37, 0]
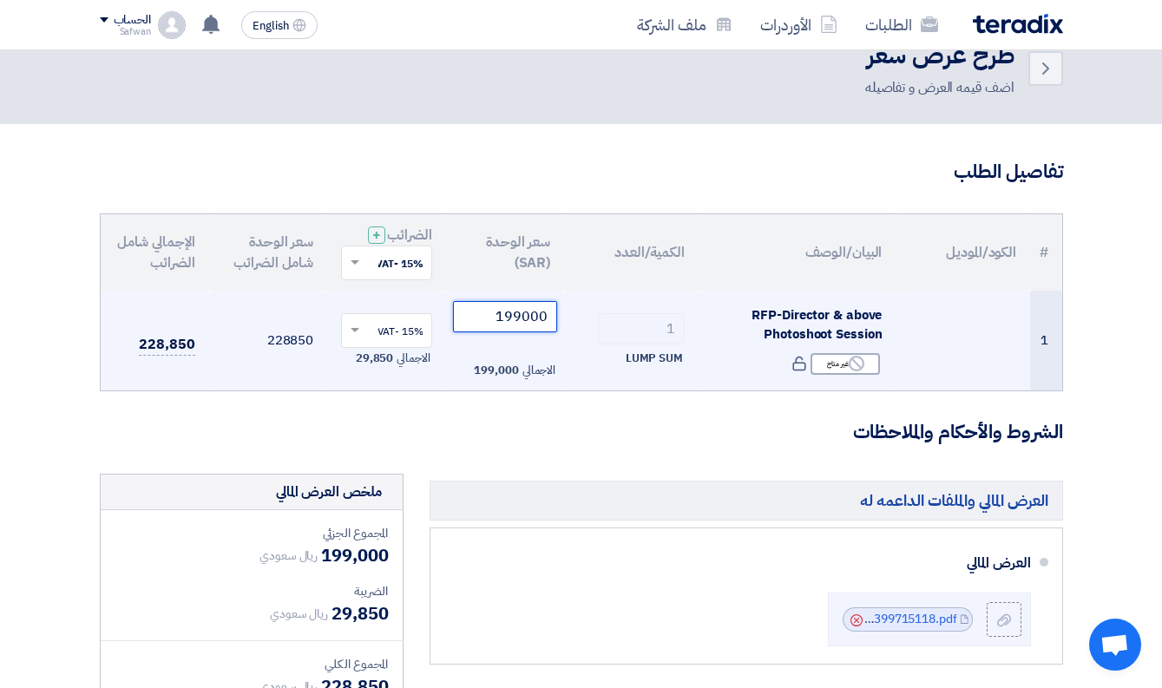
click at [605, 319] on tr "1 RFP-Director & above Photoshoot Session Reject غير متاح 1 199000" at bounding box center [581, 341] width 961 height 101
paste input "number"
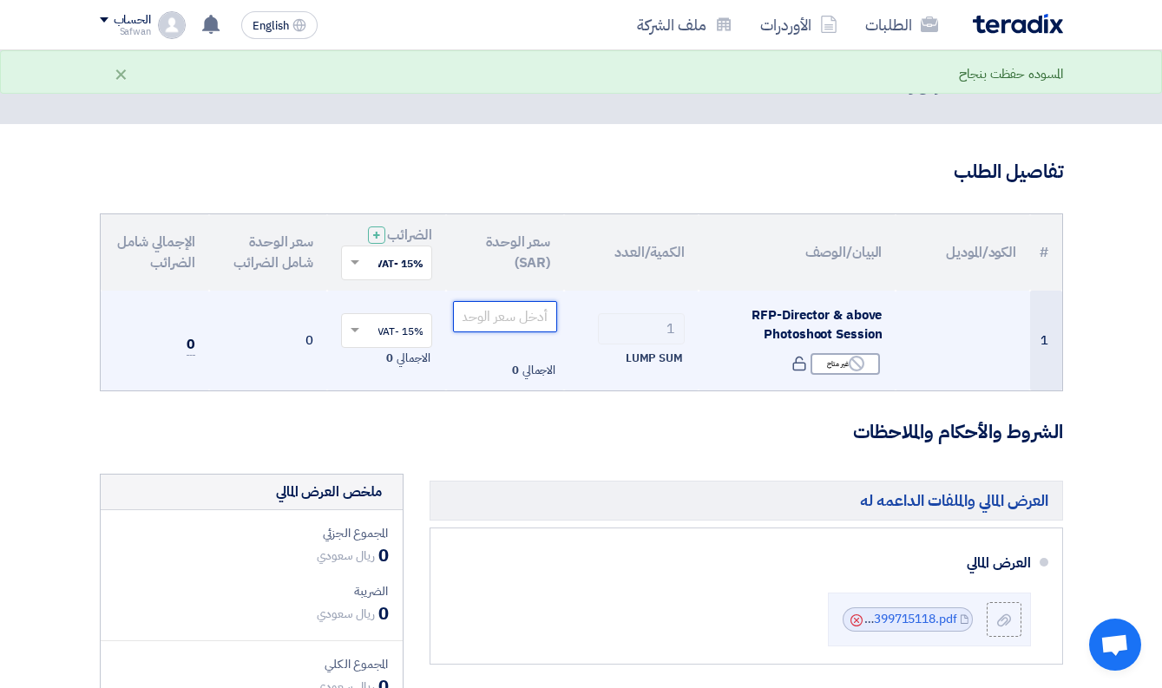
click at [518, 316] on input "number" at bounding box center [505, 316] width 105 height 31
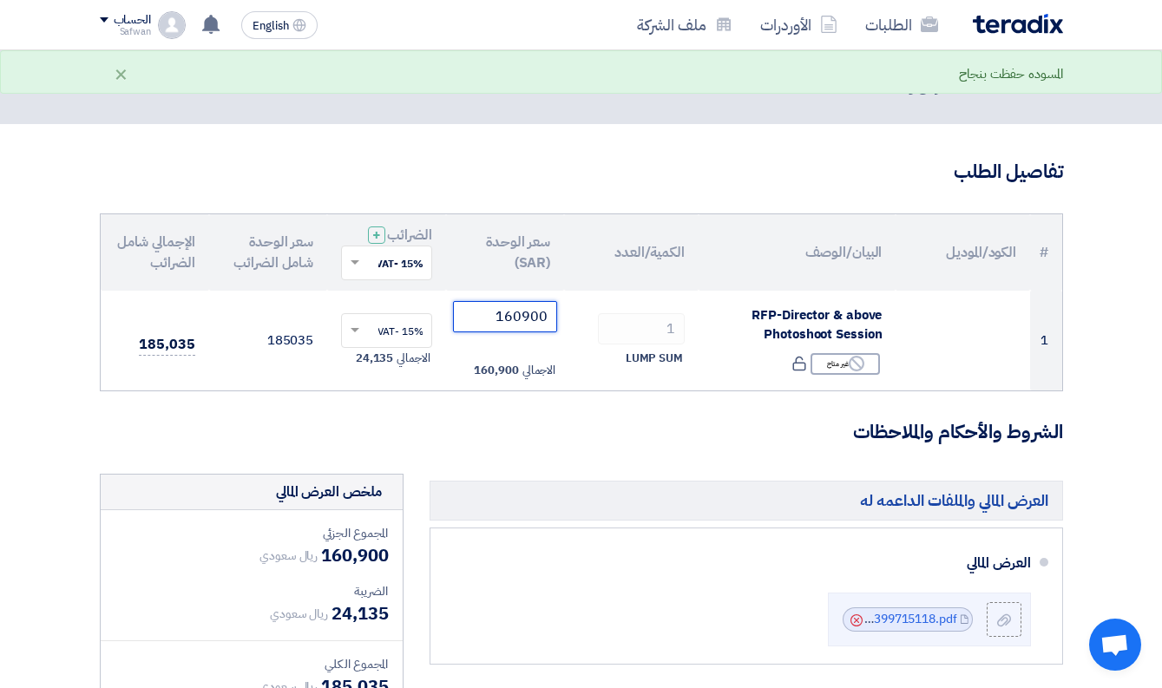
type input "160900"
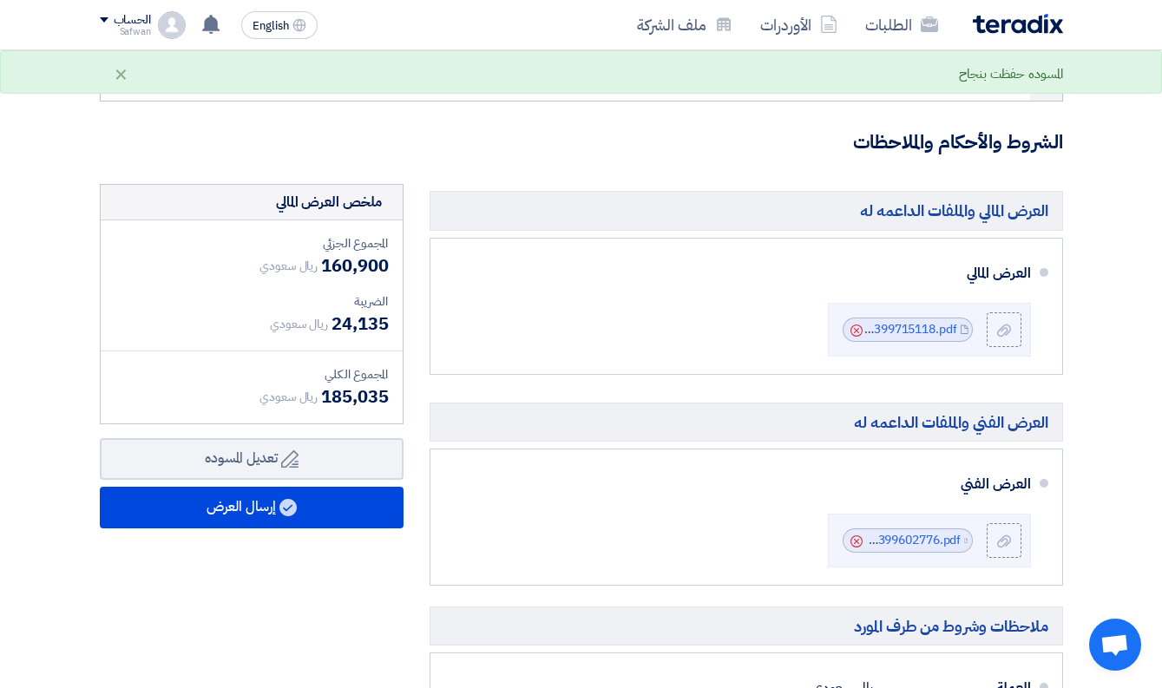
scroll to position [329, 0]
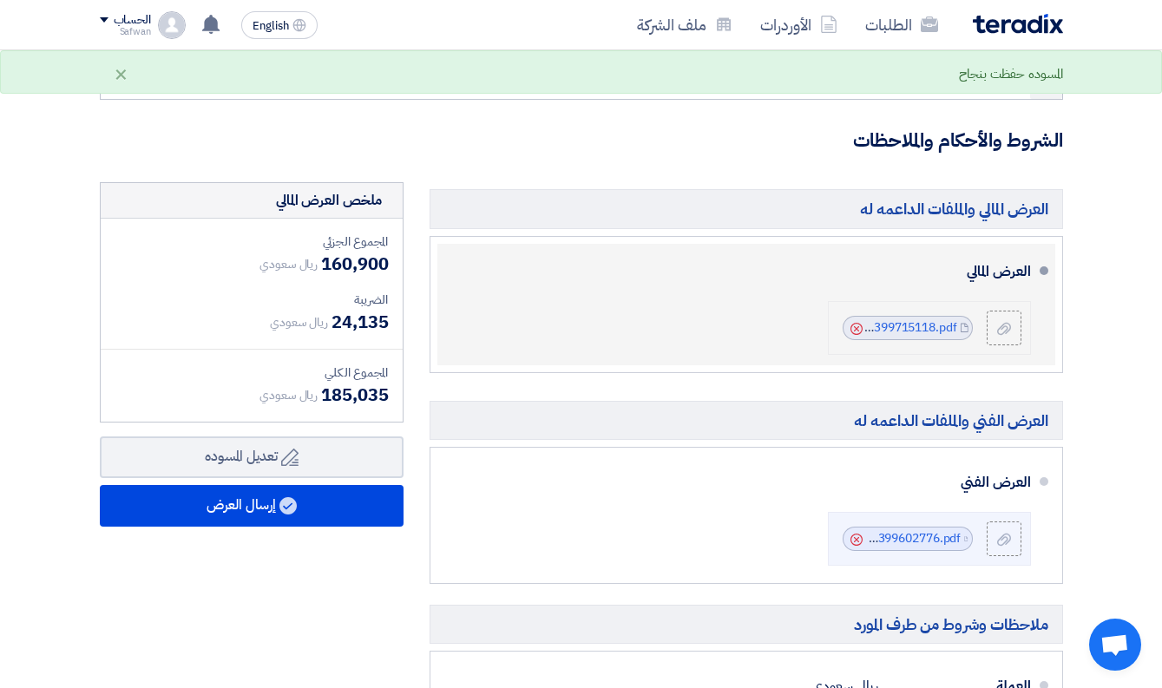
click at [854, 324] on use at bounding box center [856, 329] width 12 height 12
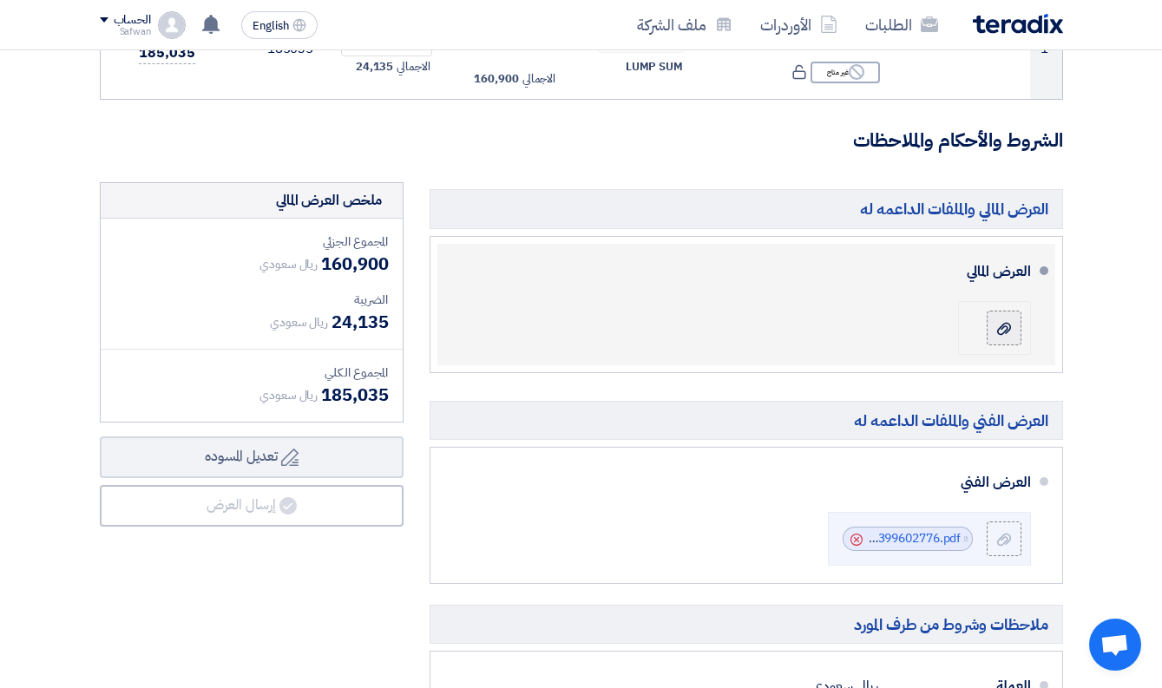
click at [1001, 322] on icon at bounding box center [1004, 329] width 14 height 14
click at [0, 0] on input "file" at bounding box center [0, 0] width 0 height 0
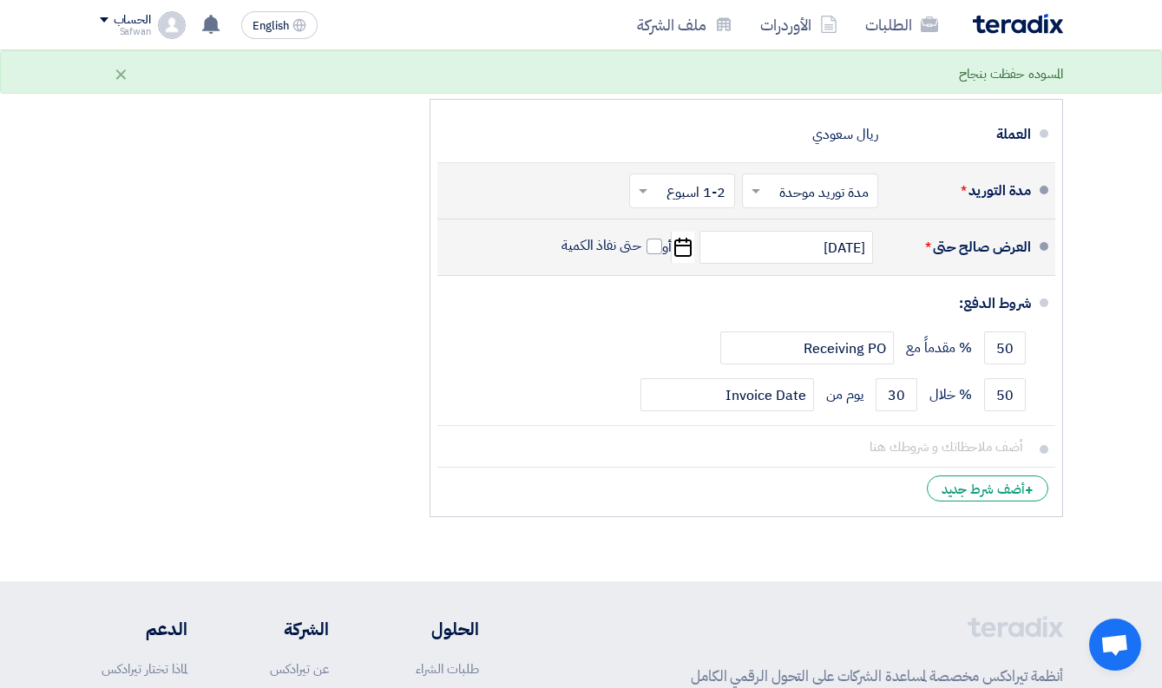
scroll to position [665, 0]
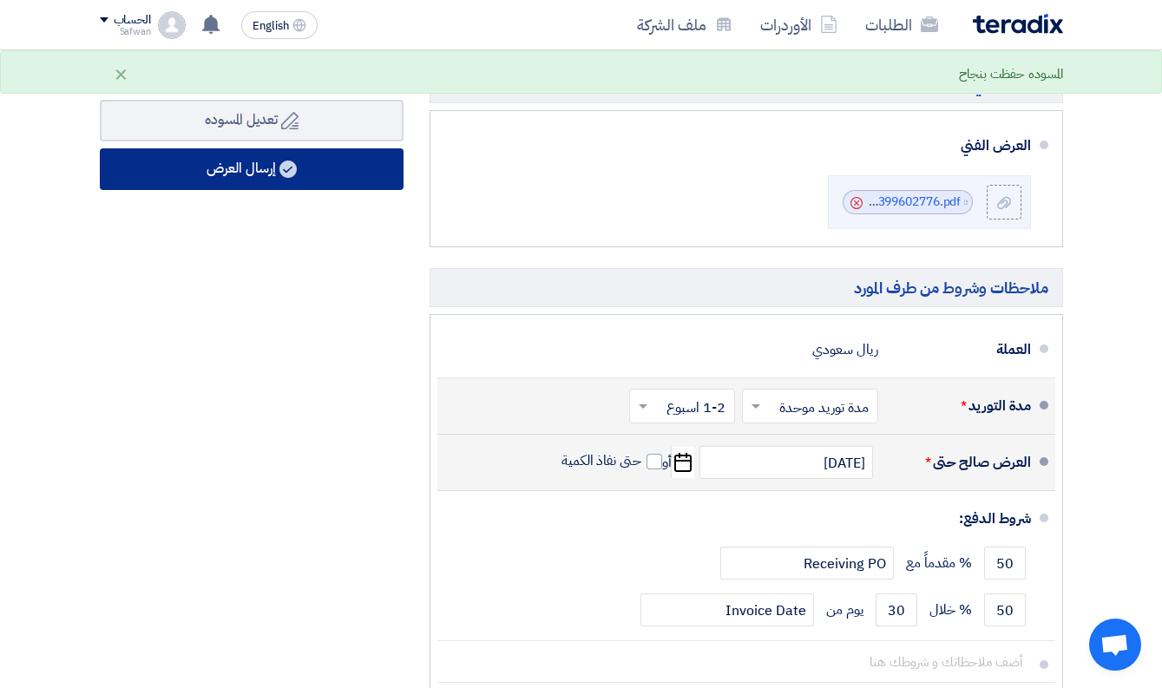
click at [353, 167] on button "إرسال العرض" at bounding box center [252, 169] width 304 height 42
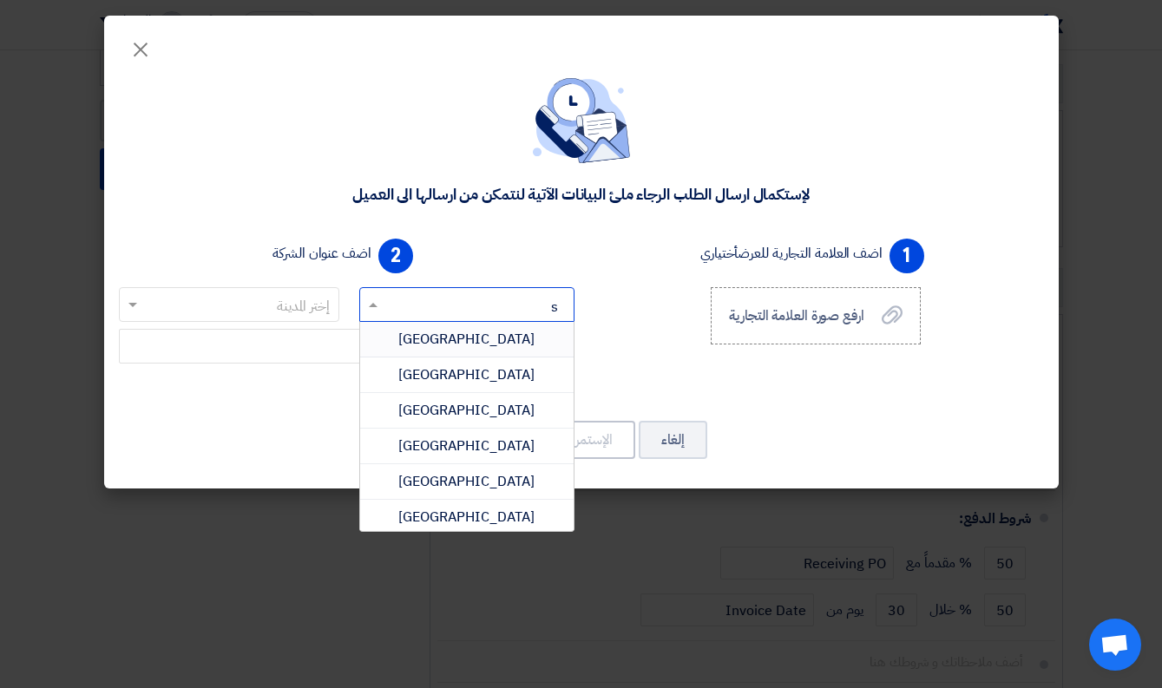
type input "sa"
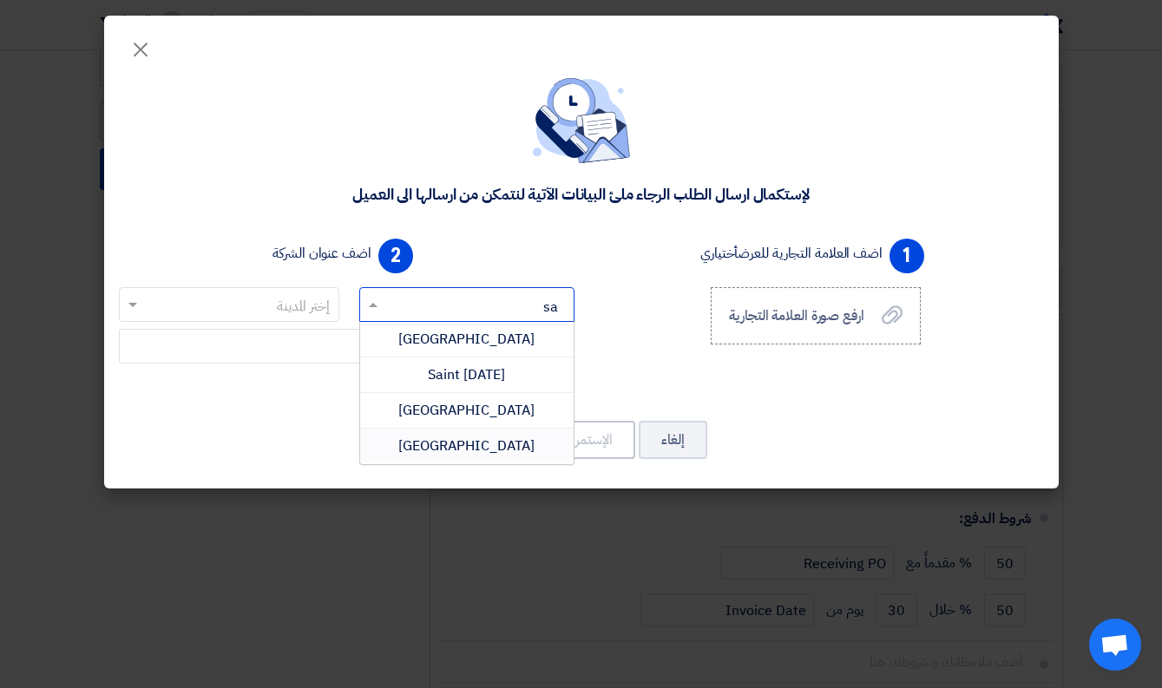
click at [434, 440] on span "[GEOGRAPHIC_DATA]" at bounding box center [466, 446] width 136 height 21
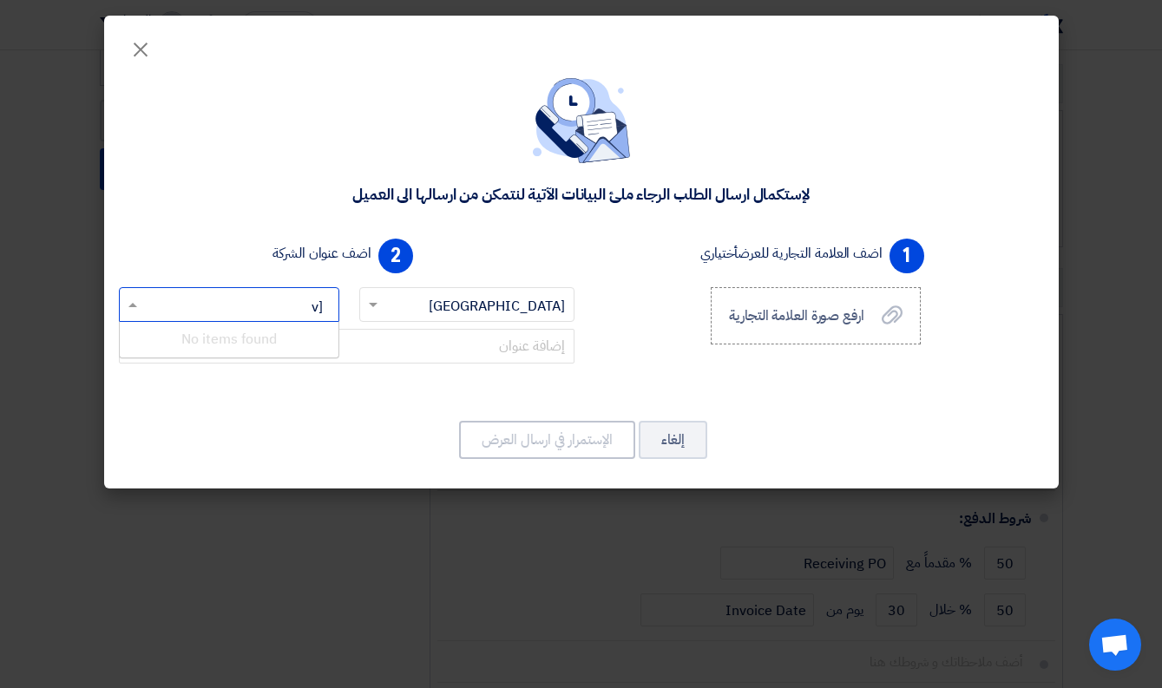
type input "["
type input "ج"
type input "[DEMOGRAPHIC_DATA]"
click at [333, 346] on div "Jeddah" at bounding box center [229, 339] width 219 height 35
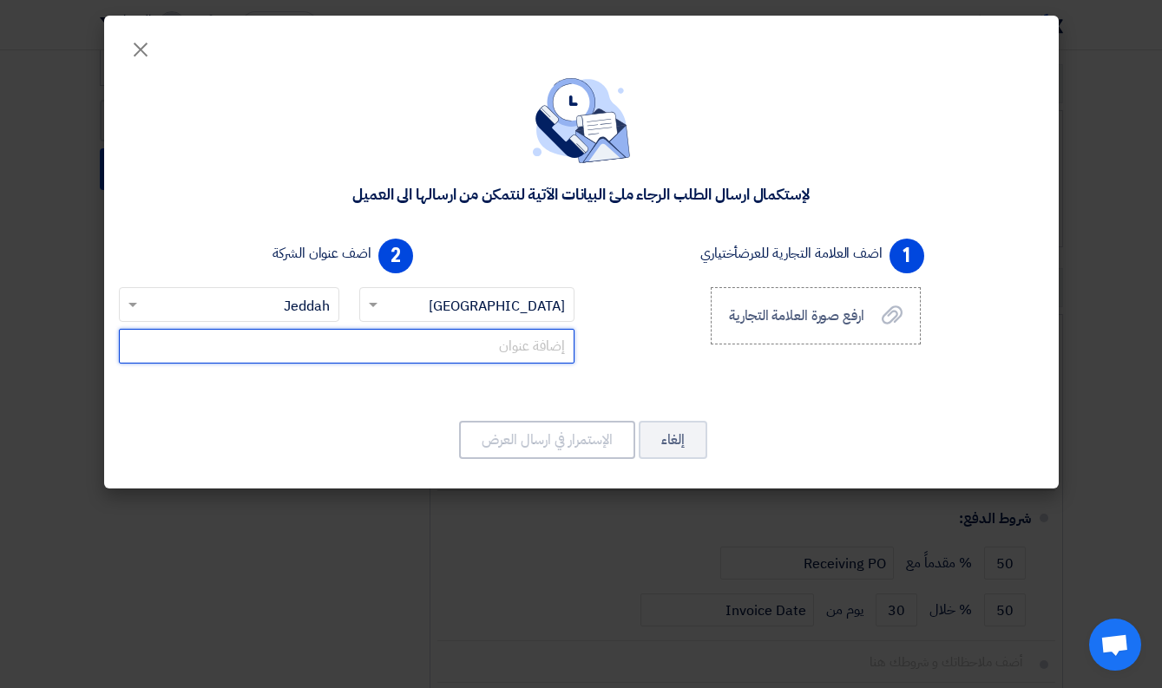
paste input "[PERSON_NAME] 23341 [GEOGRAPHIC_DATA]"
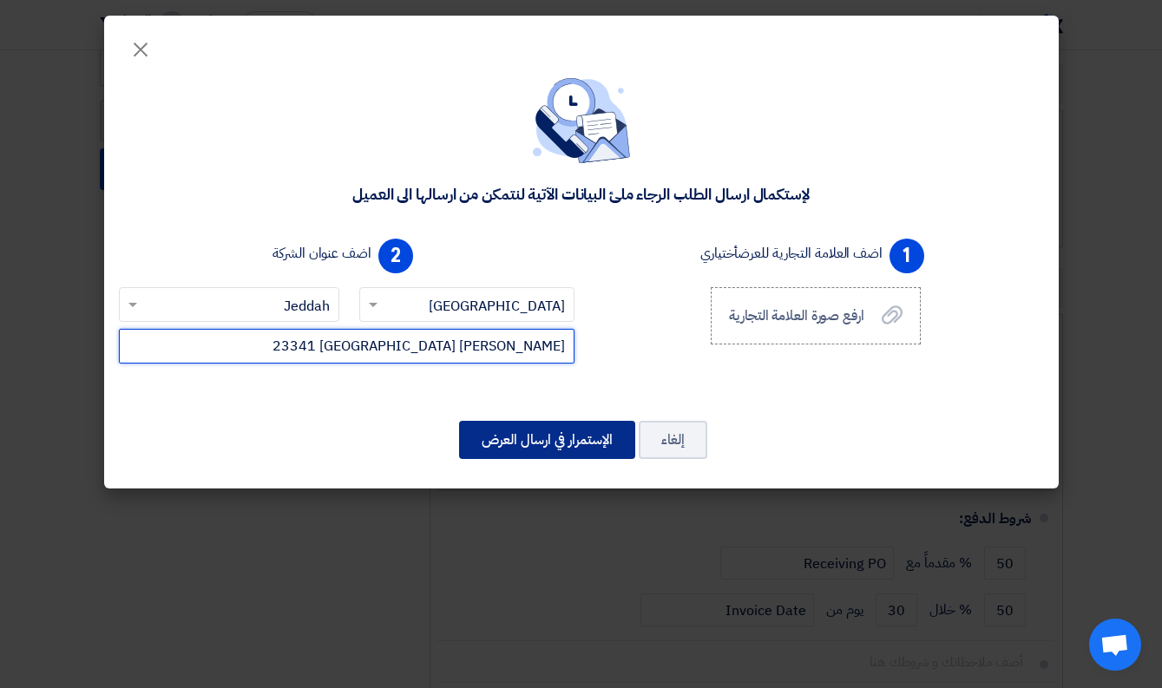
type input "[PERSON_NAME] 23341 [GEOGRAPHIC_DATA]"
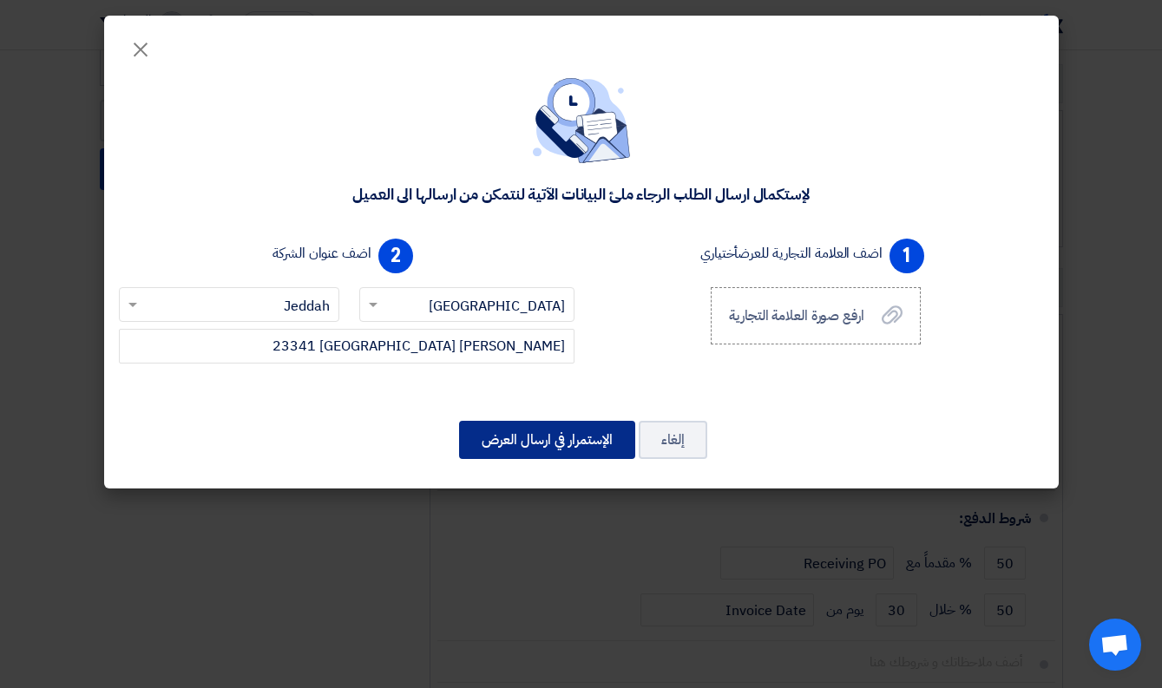
click at [534, 421] on button "الإستمرار في ارسال العرض" at bounding box center [547, 440] width 176 height 38
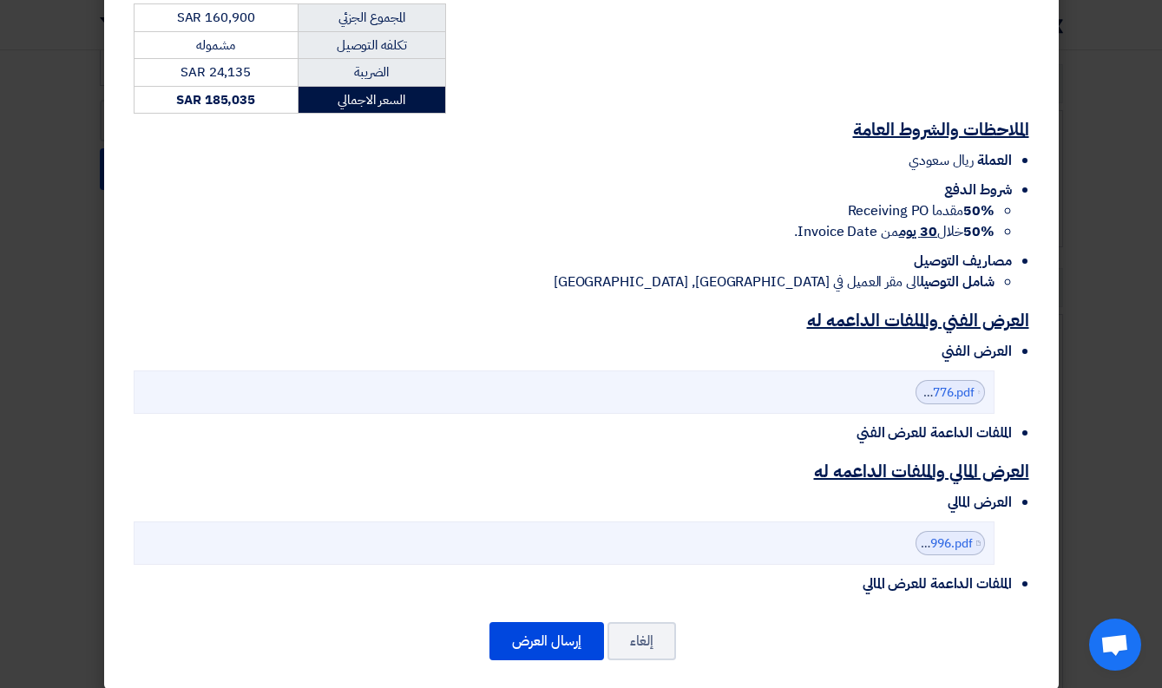
scroll to position [416, 0]
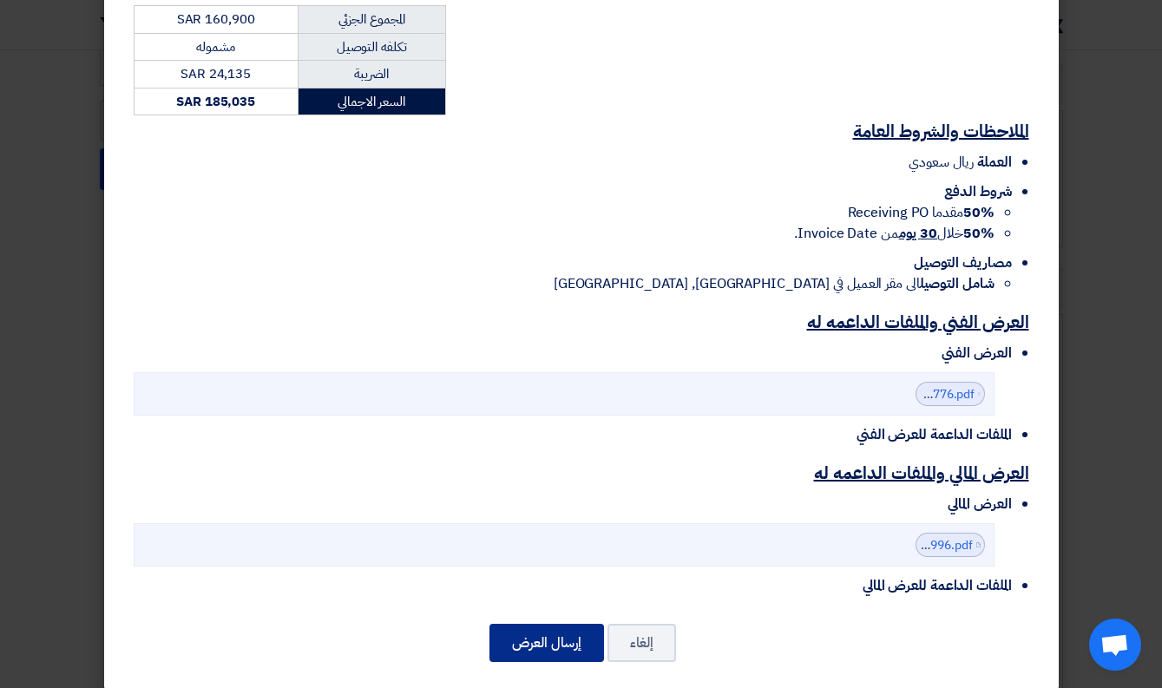
click at [535, 624] on button "إرسال العرض" at bounding box center [546, 643] width 115 height 38
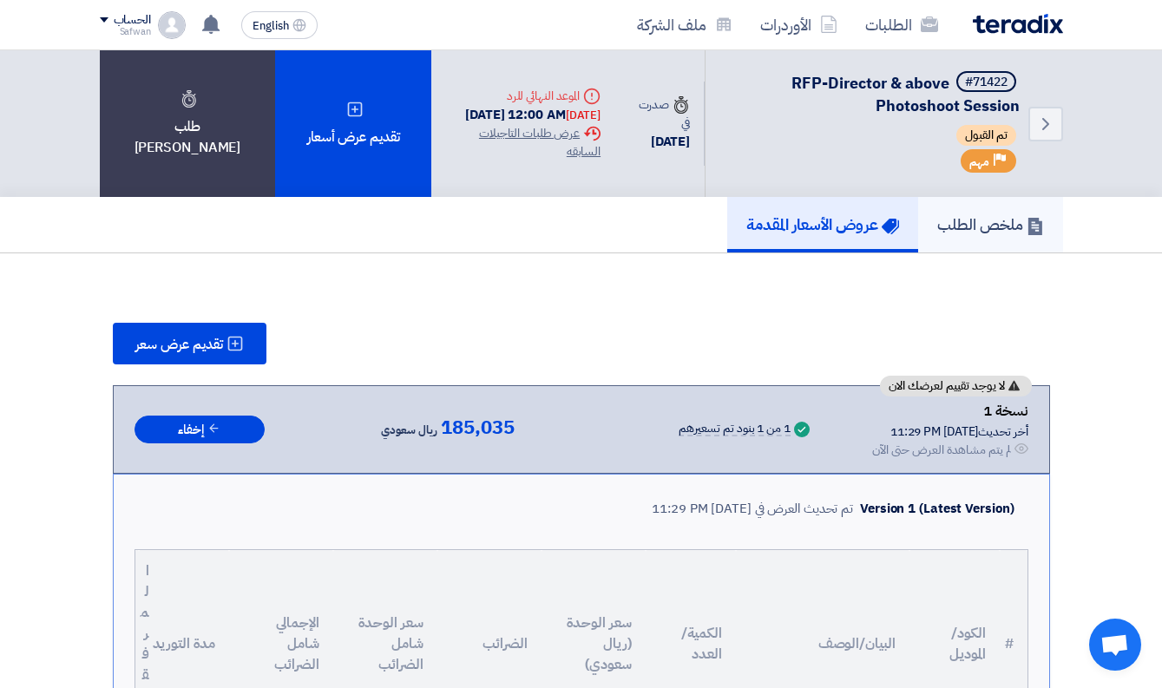
click at [985, 244] on link "ملخص الطلب" at bounding box center [990, 225] width 145 height 56
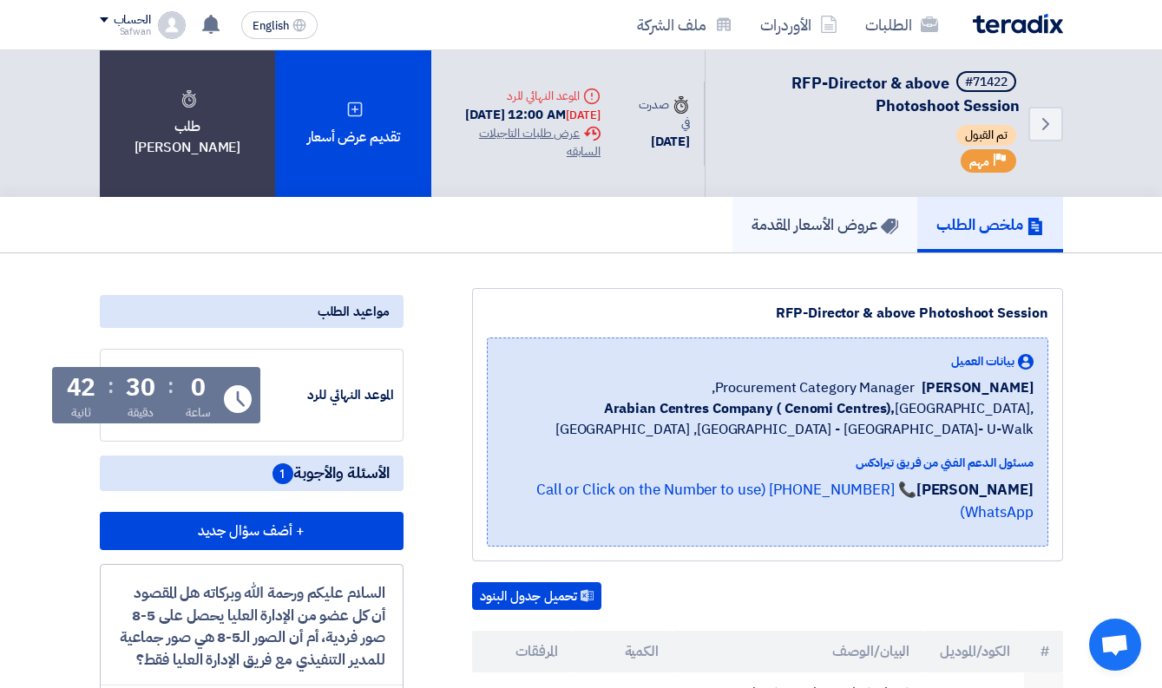
click at [843, 247] on link "عروض الأسعار المقدمة" at bounding box center [824, 225] width 185 height 56
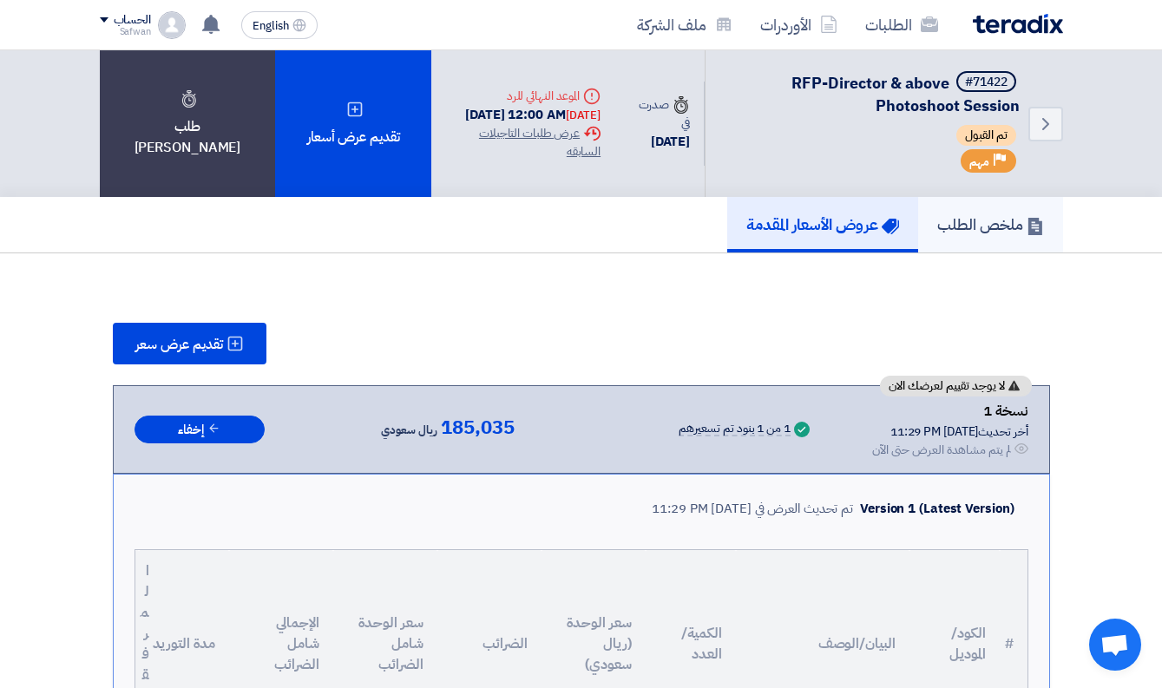
click at [1023, 234] on h5 "ملخص الطلب" at bounding box center [990, 224] width 107 height 20
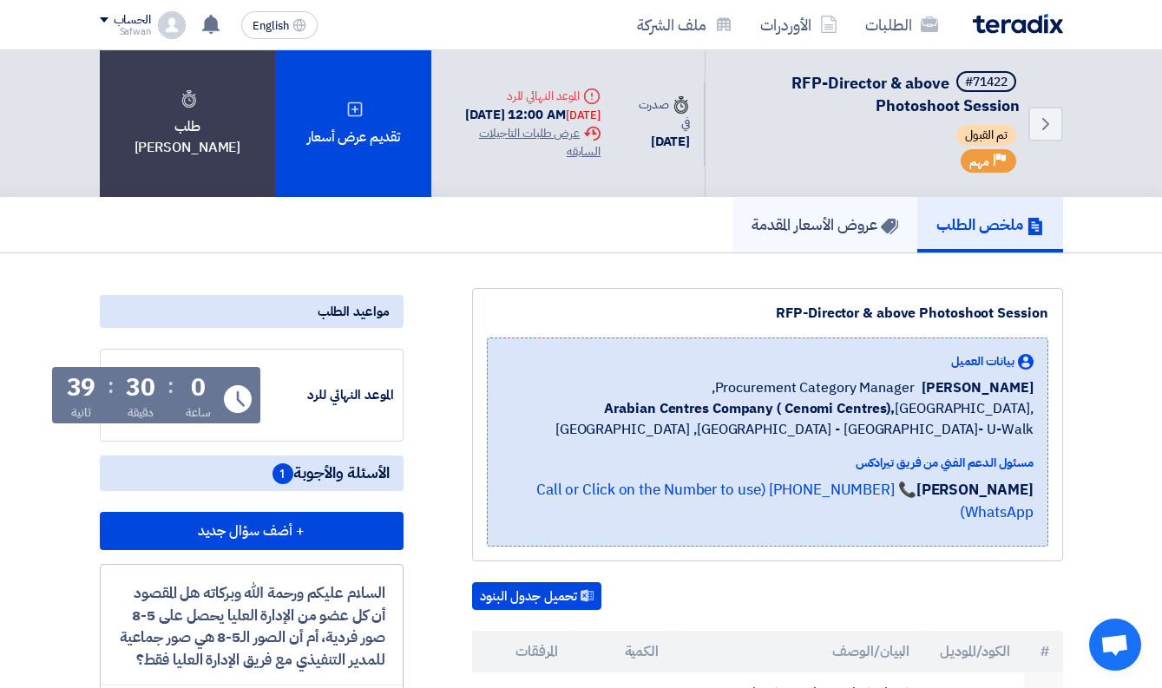
click at [822, 242] on link "عروض الأسعار المقدمة" at bounding box center [824, 225] width 185 height 56
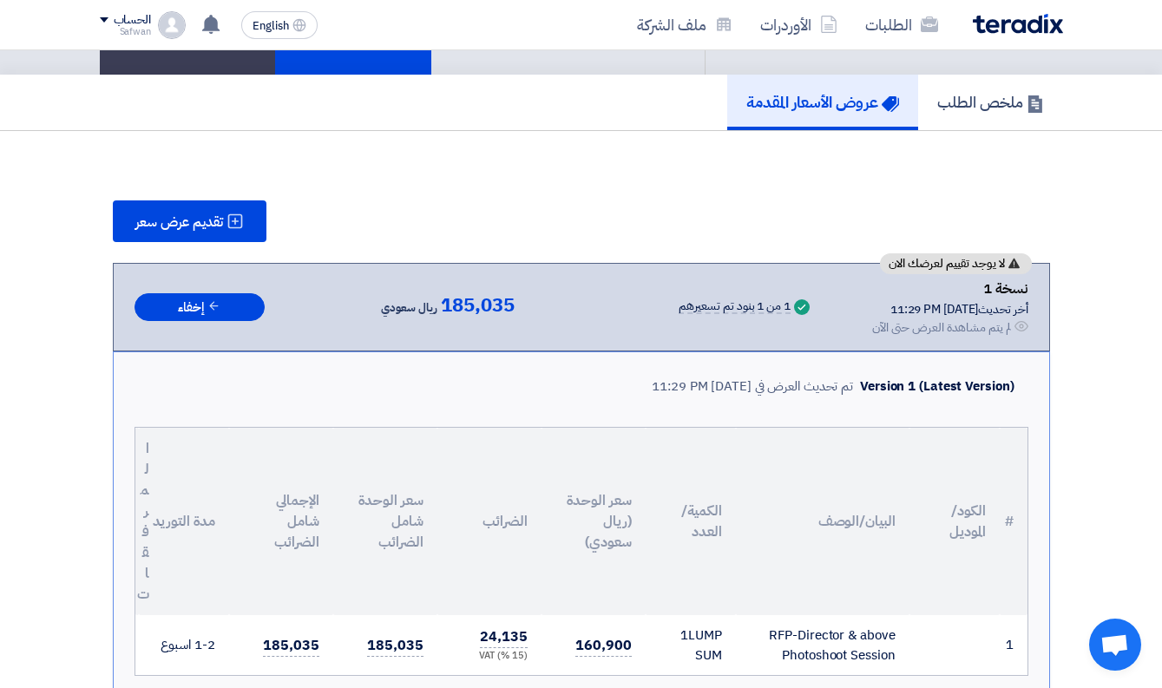
scroll to position [145, 0]
